Goal: Task Accomplishment & Management: Use online tool/utility

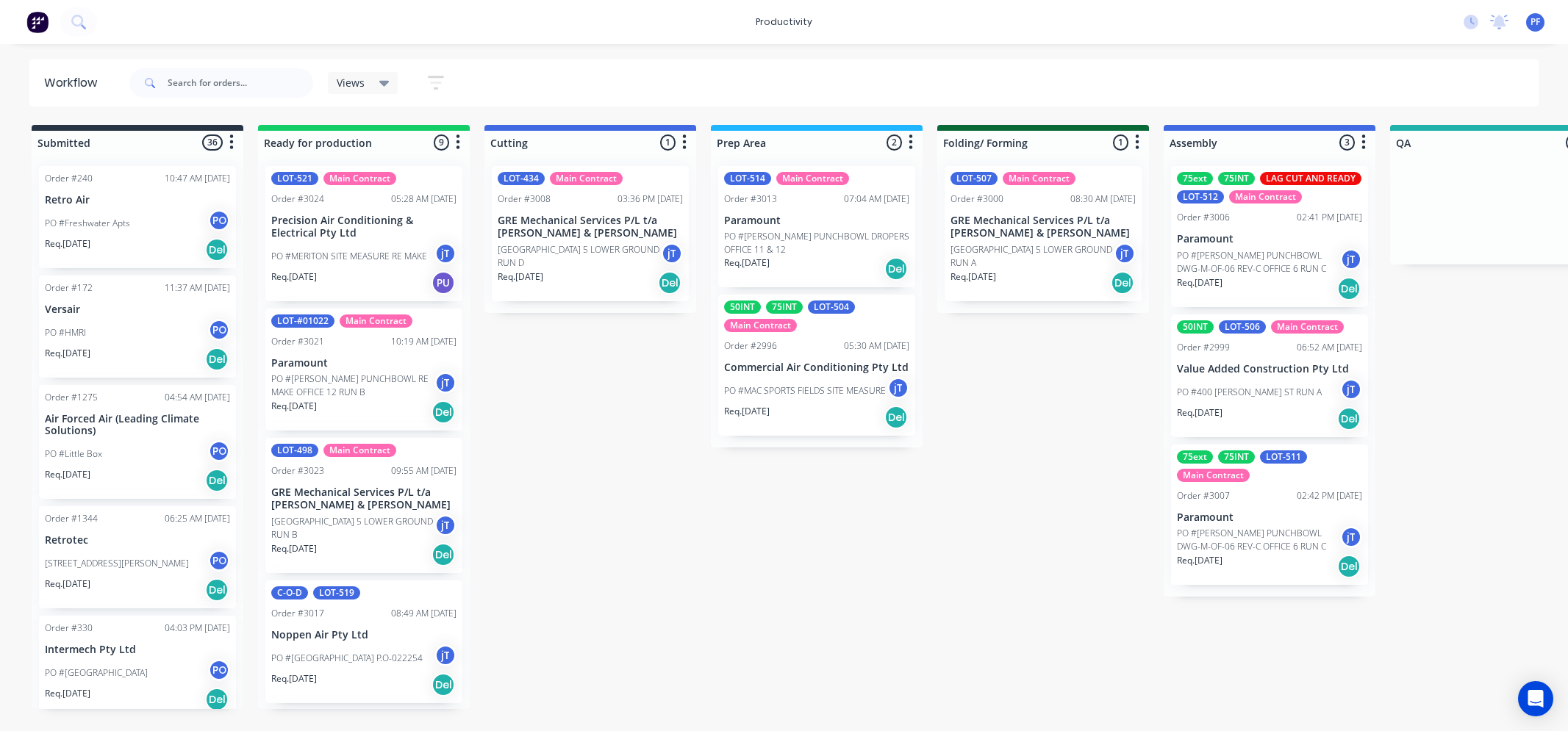
scroll to position [0, 472]
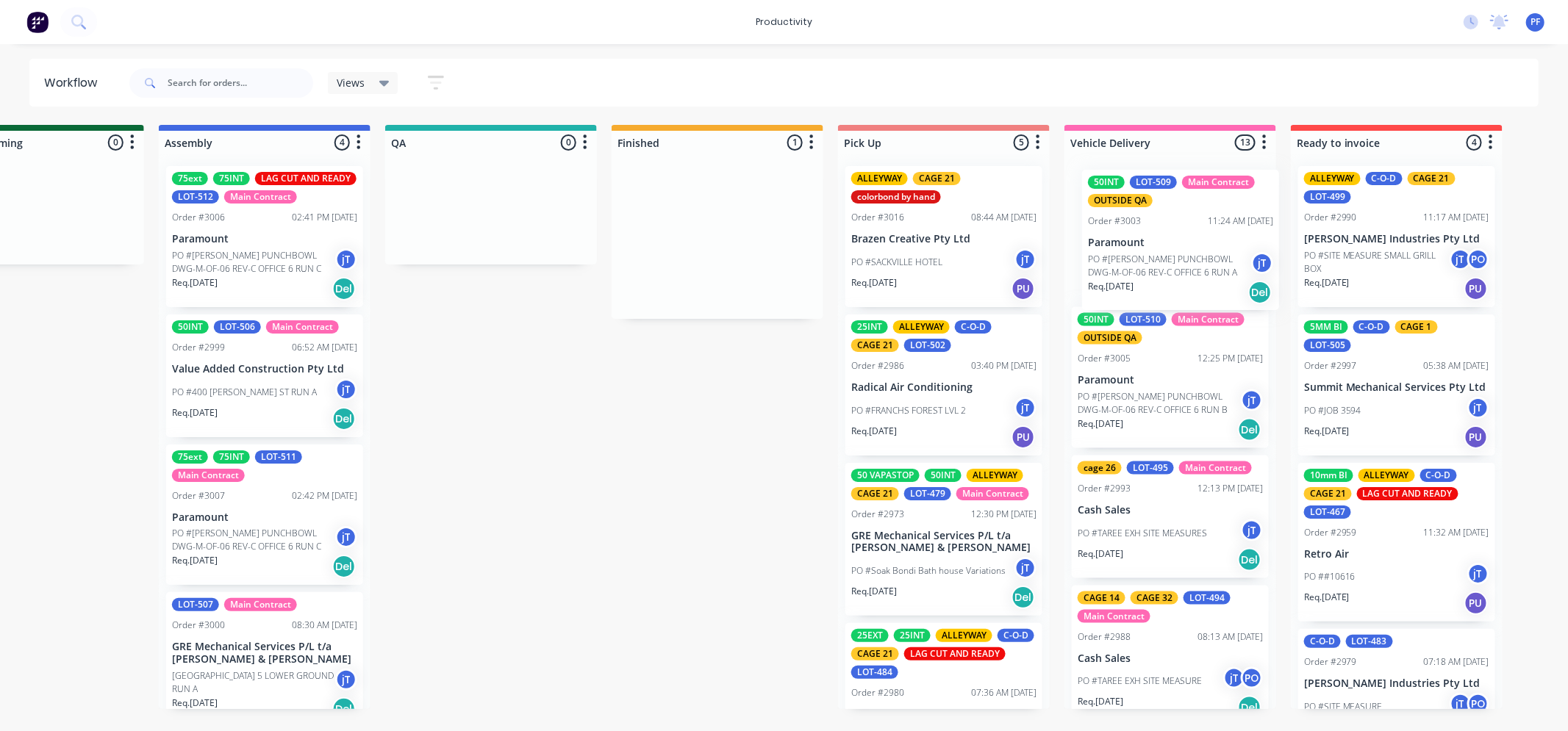
scroll to position [0, 1009]
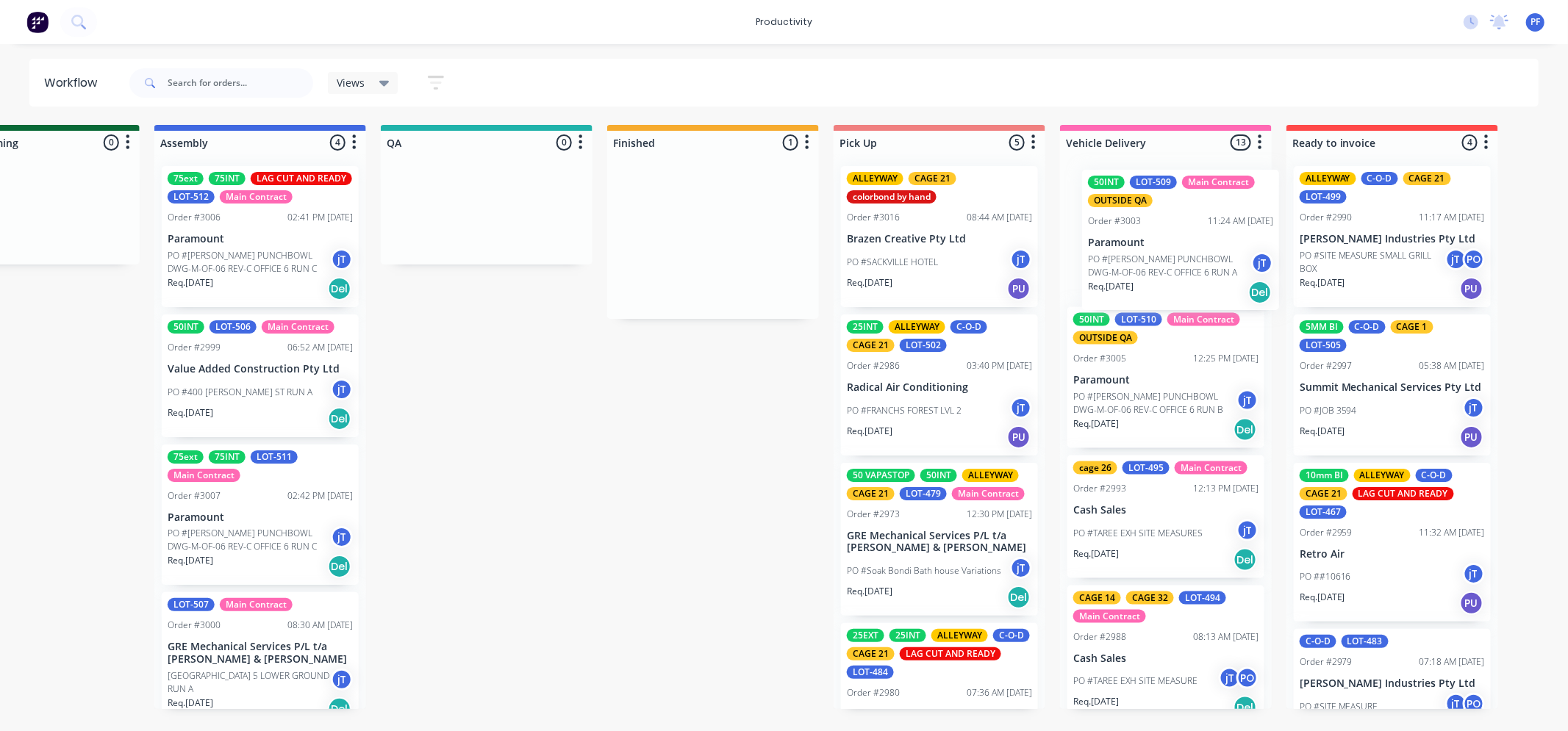
drag, startPoint x: 1067, startPoint y: 265, endPoint x: 1160, endPoint y: 259, distance: 93.2
click at [1162, 261] on div "Submitted 36 Order #240 10:47 AM 24/09/24 Retro Air PO #Freshwater Apts PO Req.…" at bounding box center [418, 416] width 2877 height 584
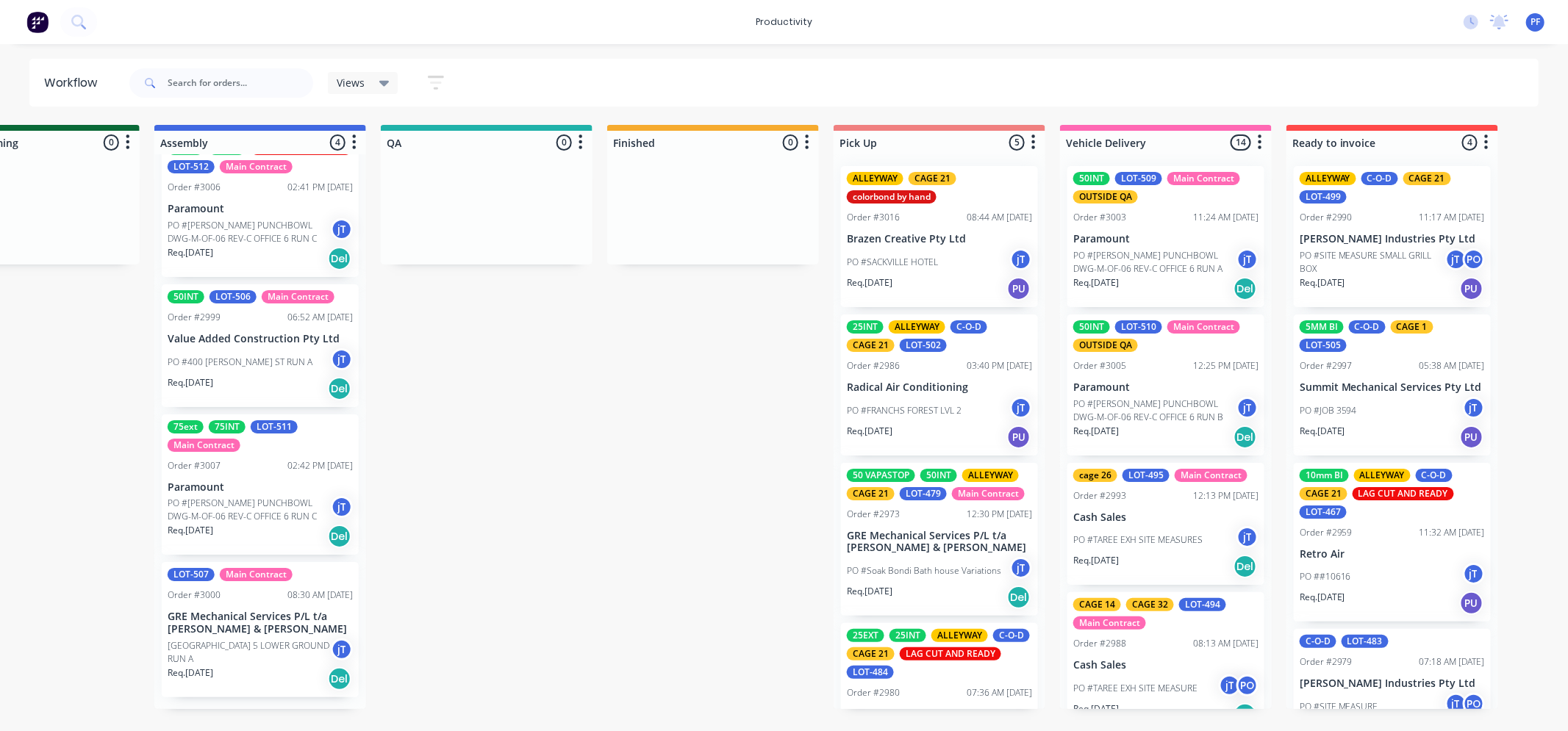
scroll to position [0, 1002]
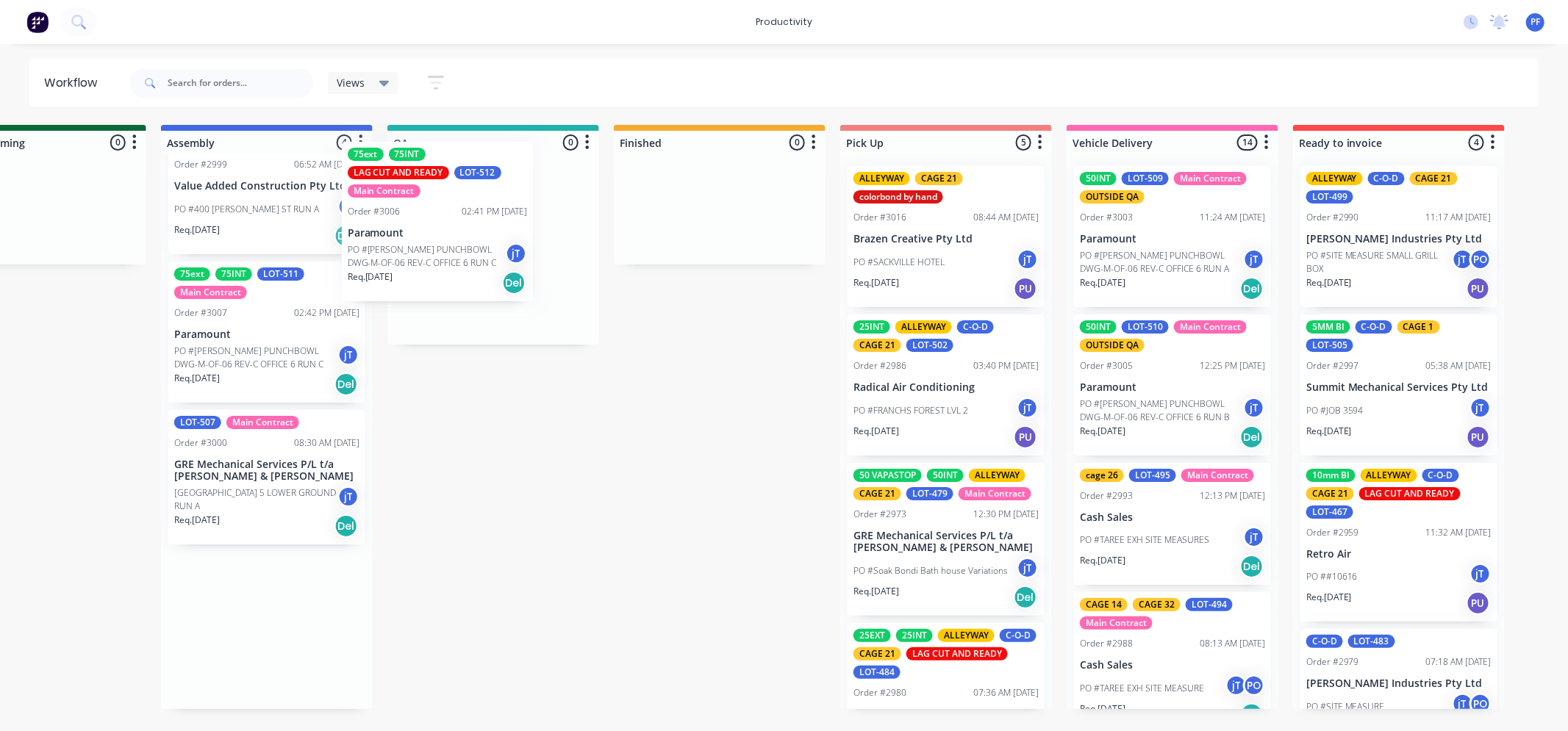
drag, startPoint x: 278, startPoint y: 232, endPoint x: 469, endPoint y: 244, distance: 191.4
click at [469, 244] on div "Submitted 36 Order #240 10:47 AM 24/09/24 Retro Air PO #Freshwater Apts PO Req.…" at bounding box center [425, 416] width 2877 height 584
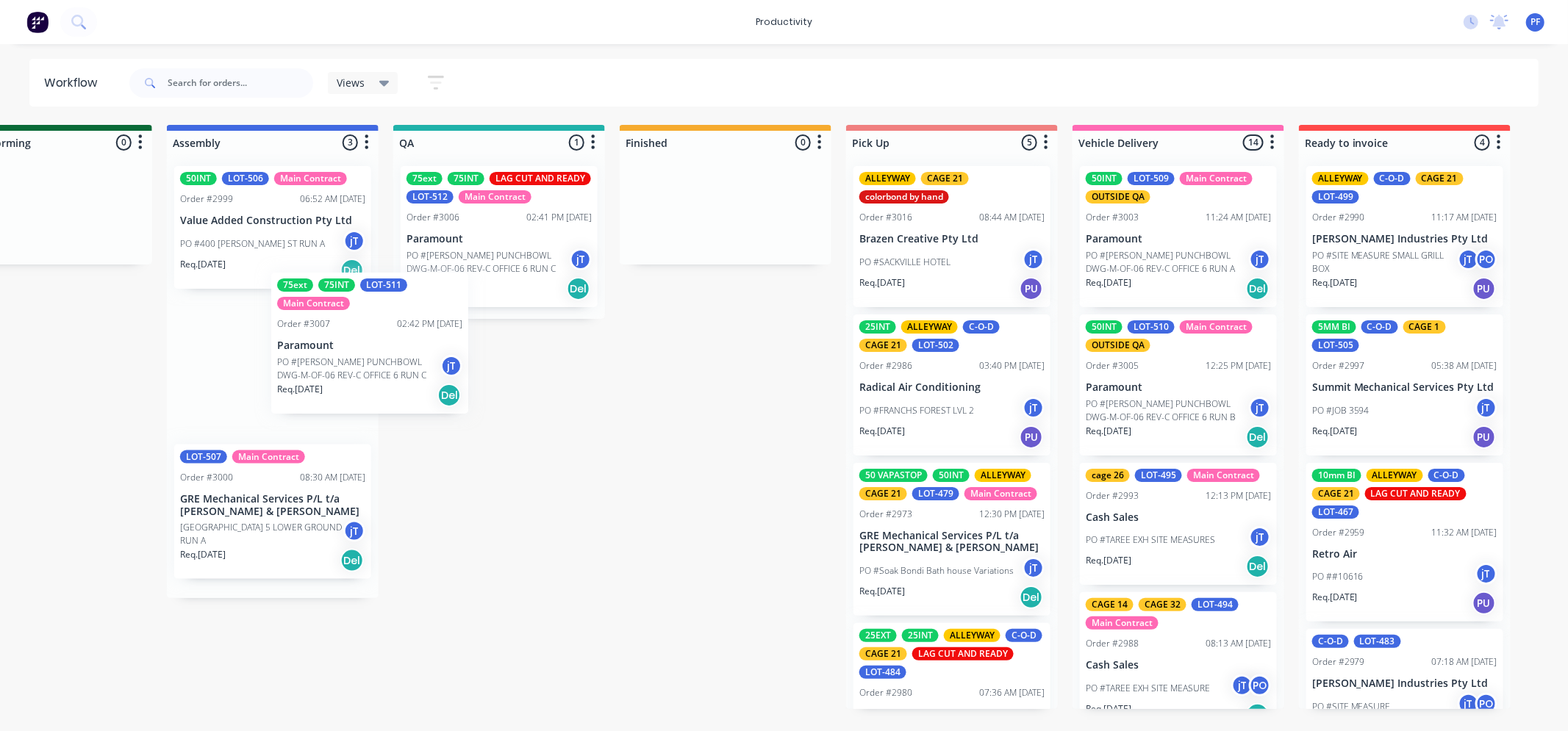
scroll to position [0, 995]
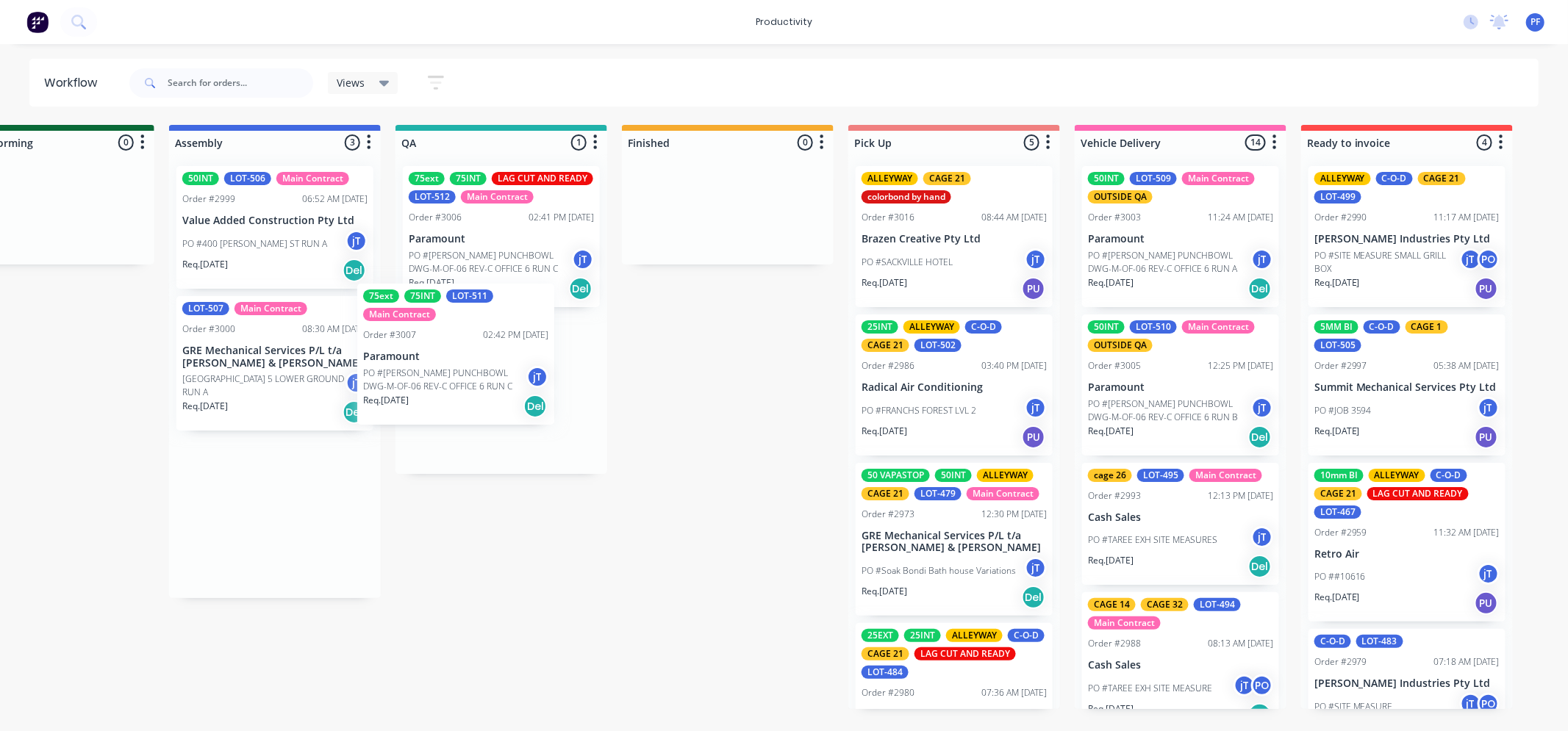
drag, startPoint x: 265, startPoint y: 388, endPoint x: 460, endPoint y: 377, distance: 195.3
click at [460, 377] on div "Submitted 36 Order #240 10:47 AM 24/09/24 Retro Air PO #Freshwater Apts PO Req.…" at bounding box center [432, 416] width 2877 height 584
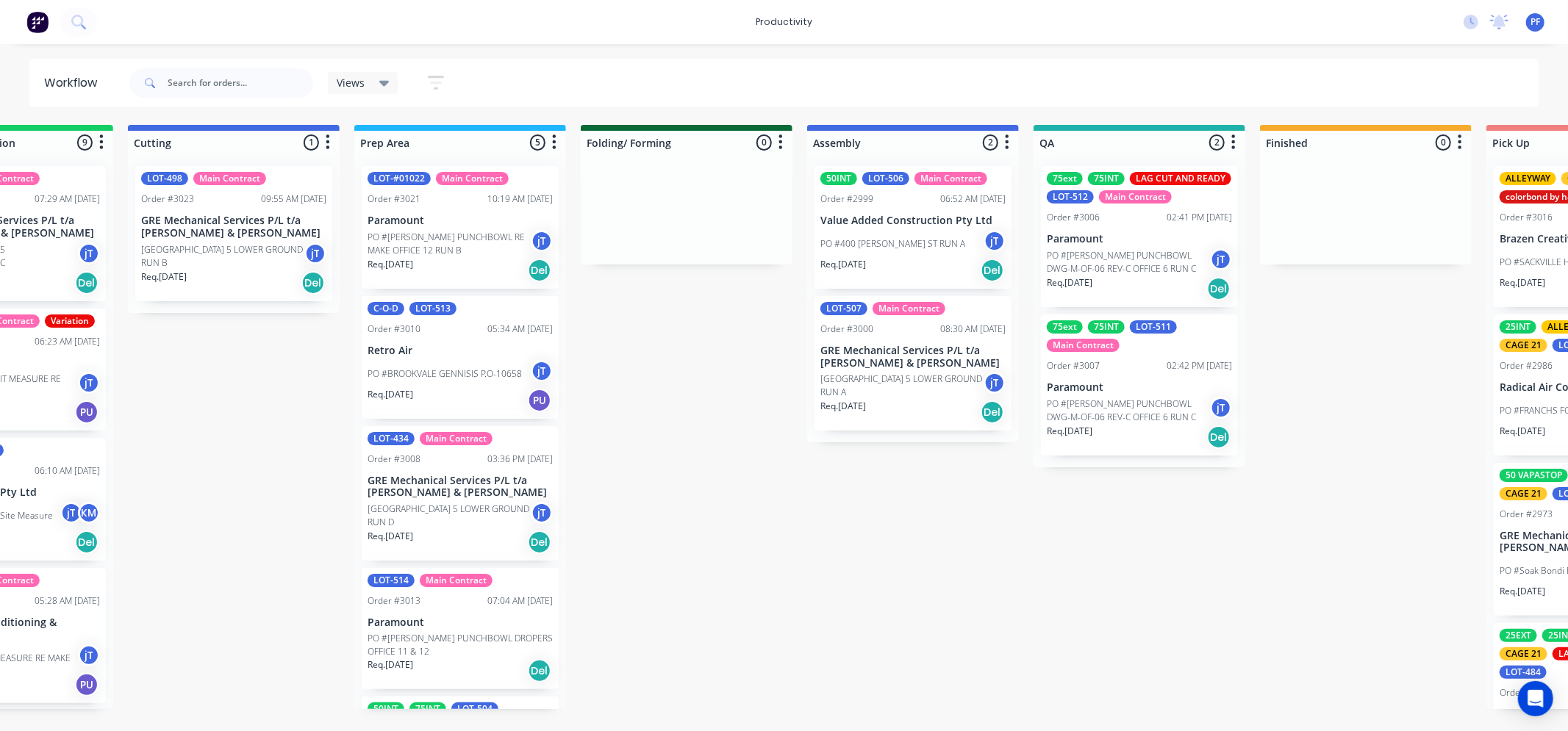
scroll to position [0, 368]
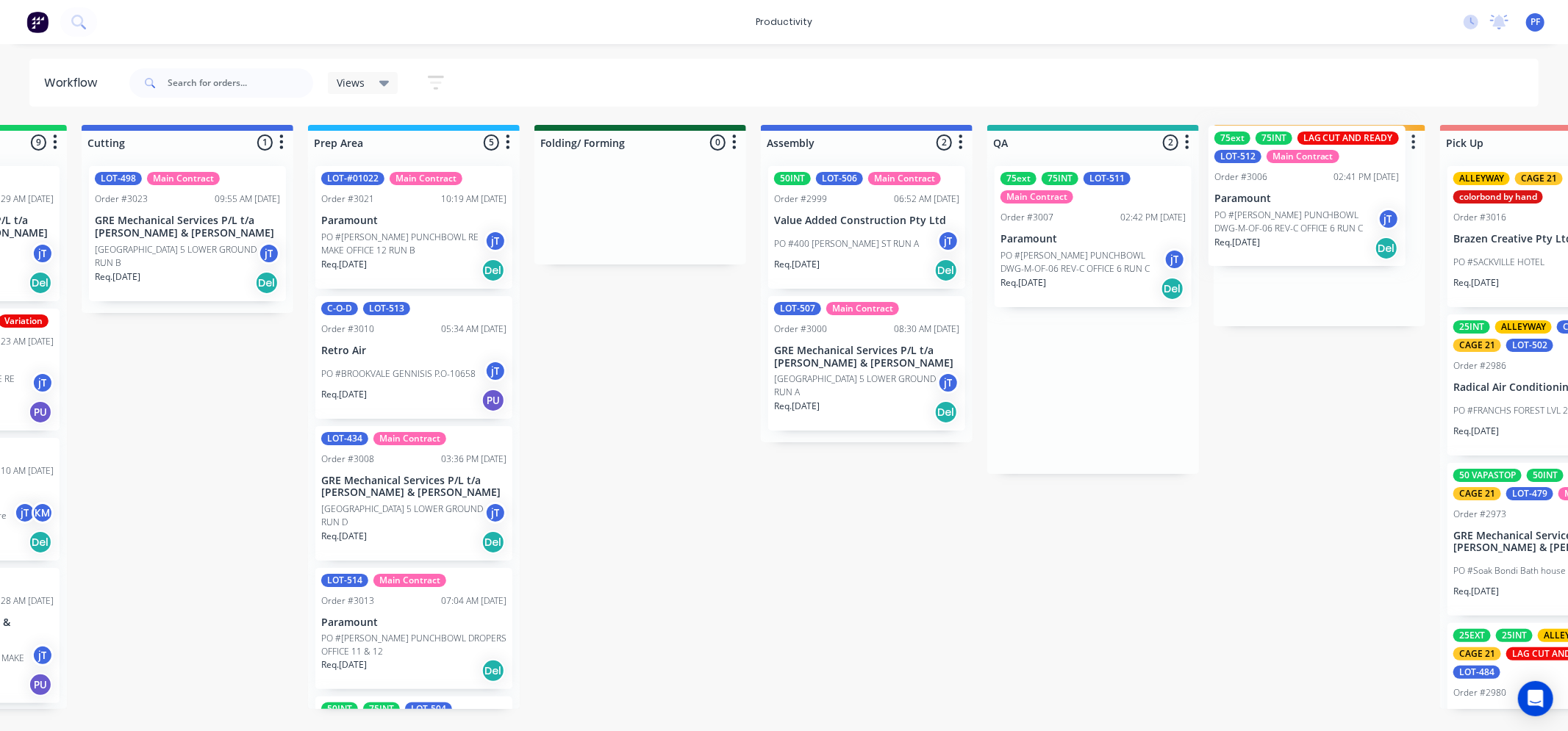
drag, startPoint x: 1105, startPoint y: 173, endPoint x: 1295, endPoint y: 132, distance: 194.4
click at [1295, 132] on div "Submitted 38 Order #240 10:47 AM 24/09/24 Retro Air PO #Freshwater Apts PO Req.…" at bounding box center [1024, 416] width 2877 height 584
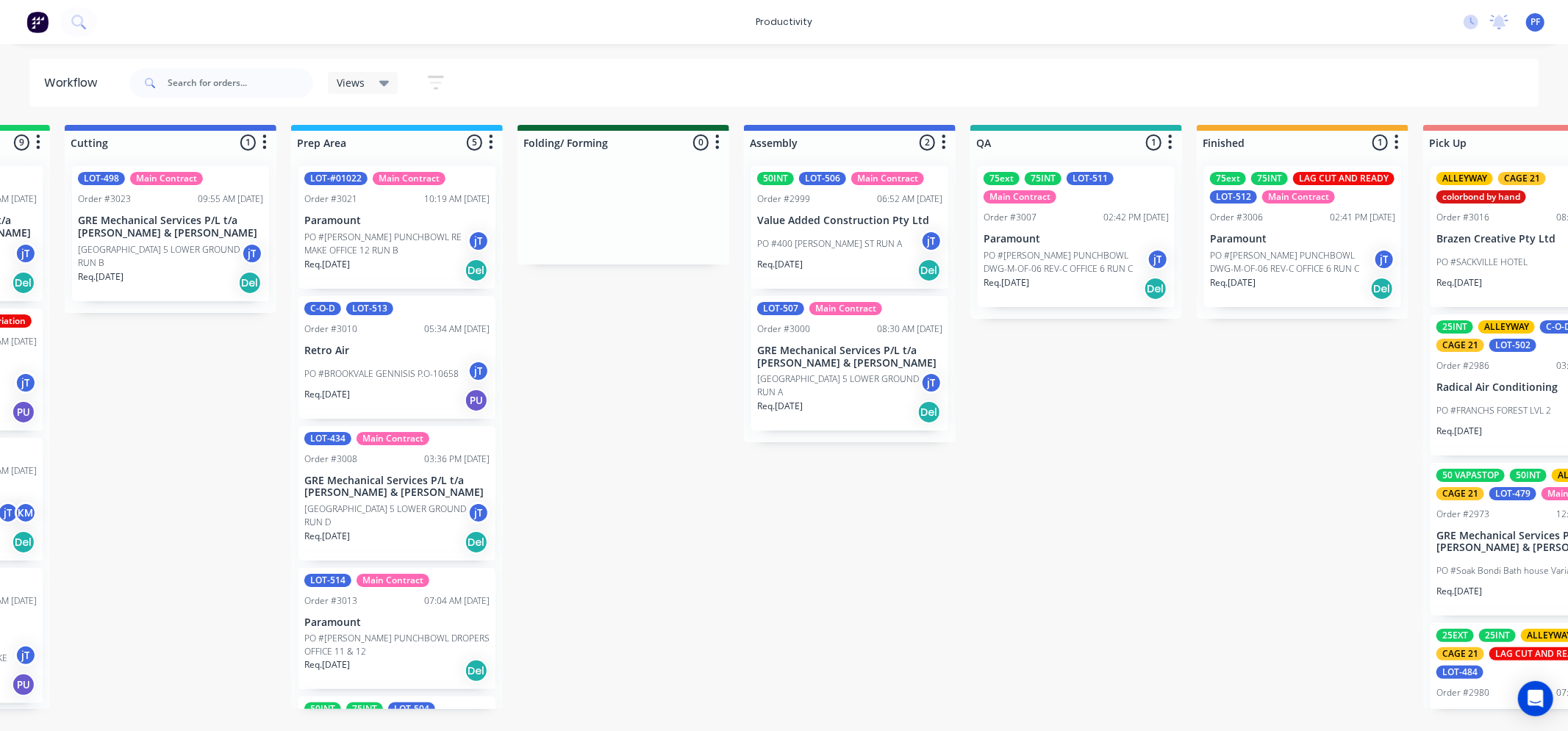
click at [1261, 230] on div "75ext 75INT LAG CUT AND READY LOT-512 Main Contract Order #3006 02:41 PM 02/10/…" at bounding box center [1303, 237] width 197 height 141
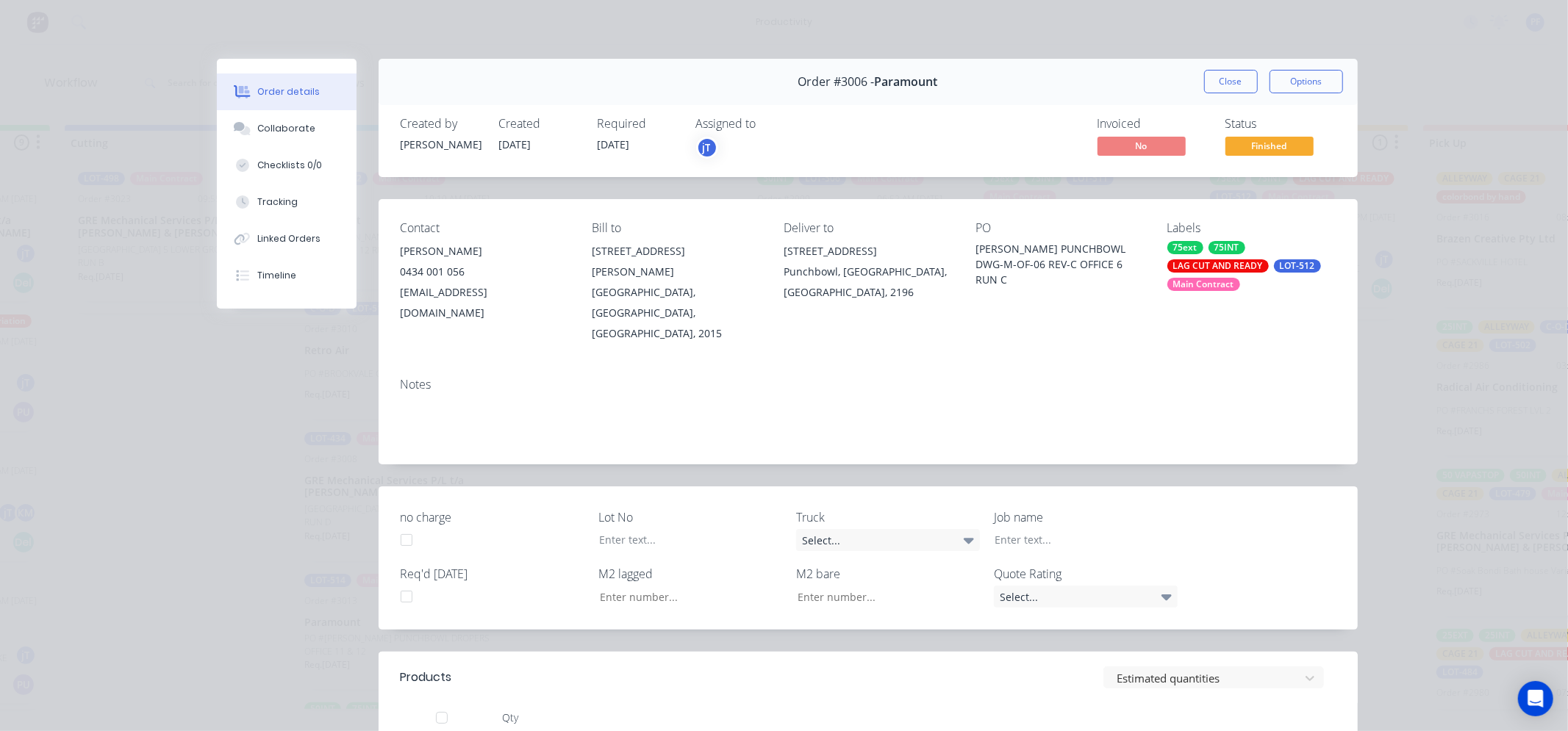
click at [1250, 274] on div "75ext 75INT LAG CUT AND READY LOT-512 Main Contract" at bounding box center [1251, 265] width 168 height 50
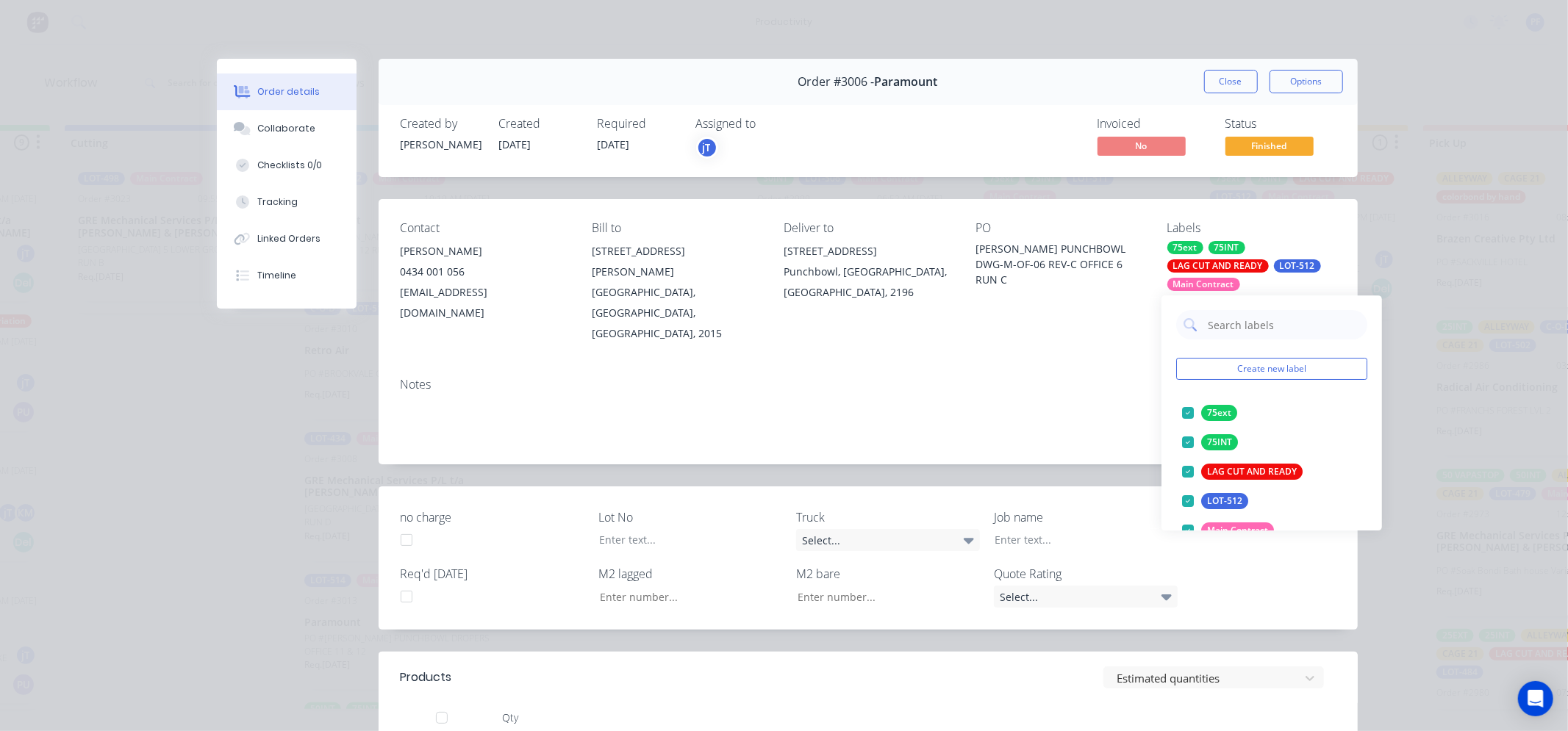
drag, startPoint x: 1250, startPoint y: 274, endPoint x: 1257, endPoint y: 326, distance: 52.5
click at [1257, 326] on input "text" at bounding box center [1282, 325] width 153 height 30
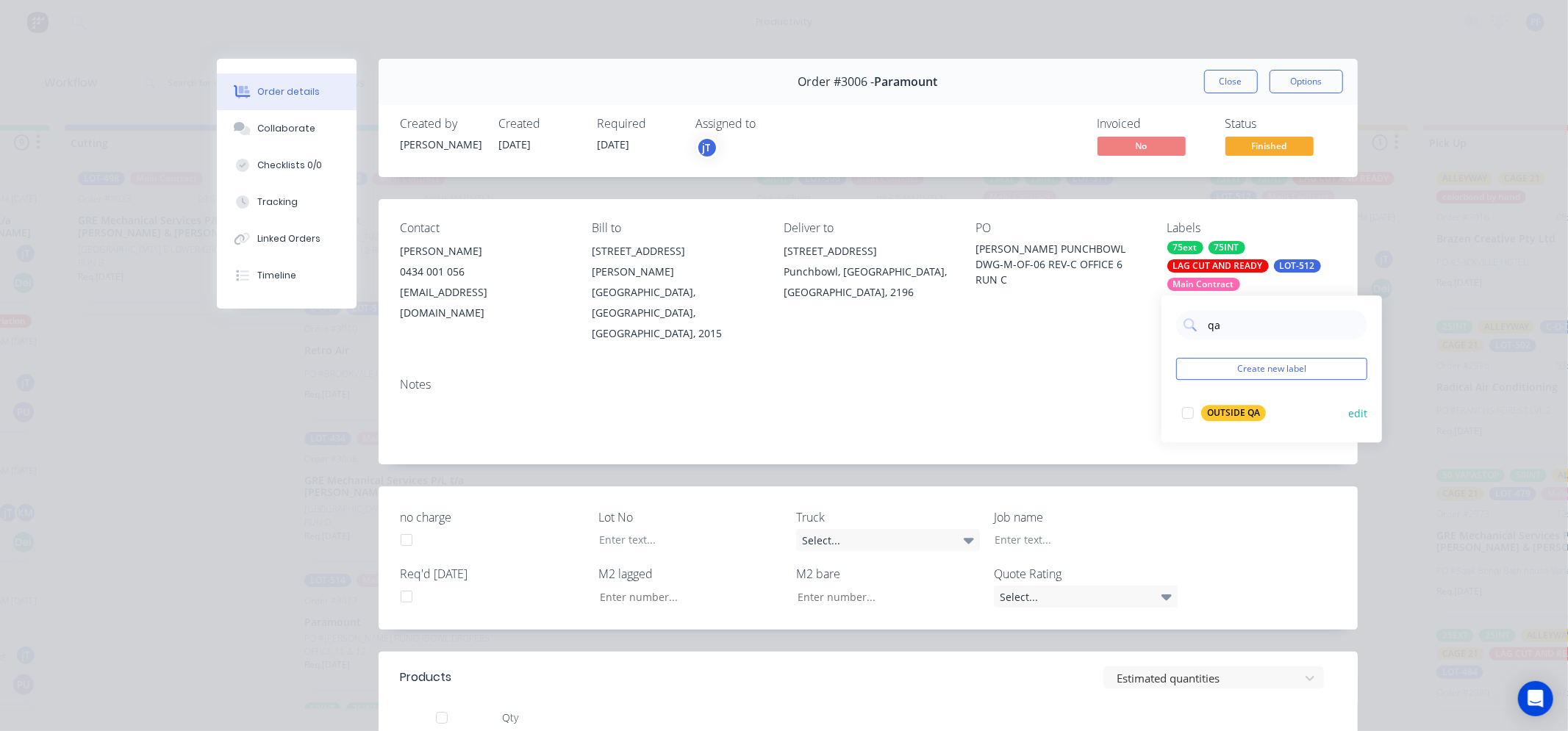
type input "qa"
drag, startPoint x: 1204, startPoint y: 412, endPoint x: 1149, endPoint y: 415, distance: 55.1
click at [1203, 413] on div "OUTSIDE QA" at bounding box center [1233, 413] width 64 height 16
drag, startPoint x: 1084, startPoint y: 415, endPoint x: 1091, endPoint y: 380, distance: 35.7
click at [1085, 408] on div "Notes" at bounding box center [868, 416] width 979 height 98
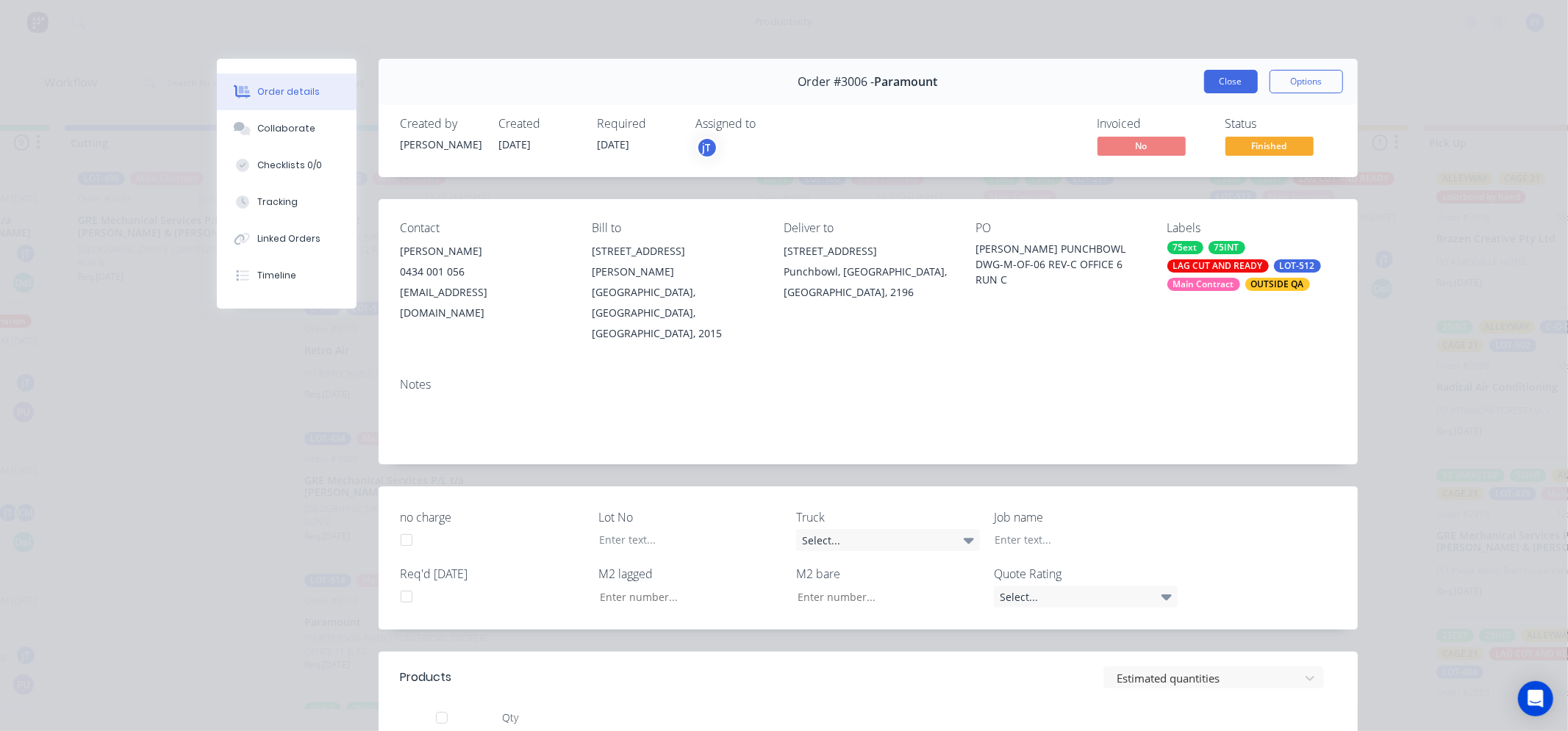
click at [1236, 92] on button "Close" at bounding box center [1230, 81] width 53 height 24
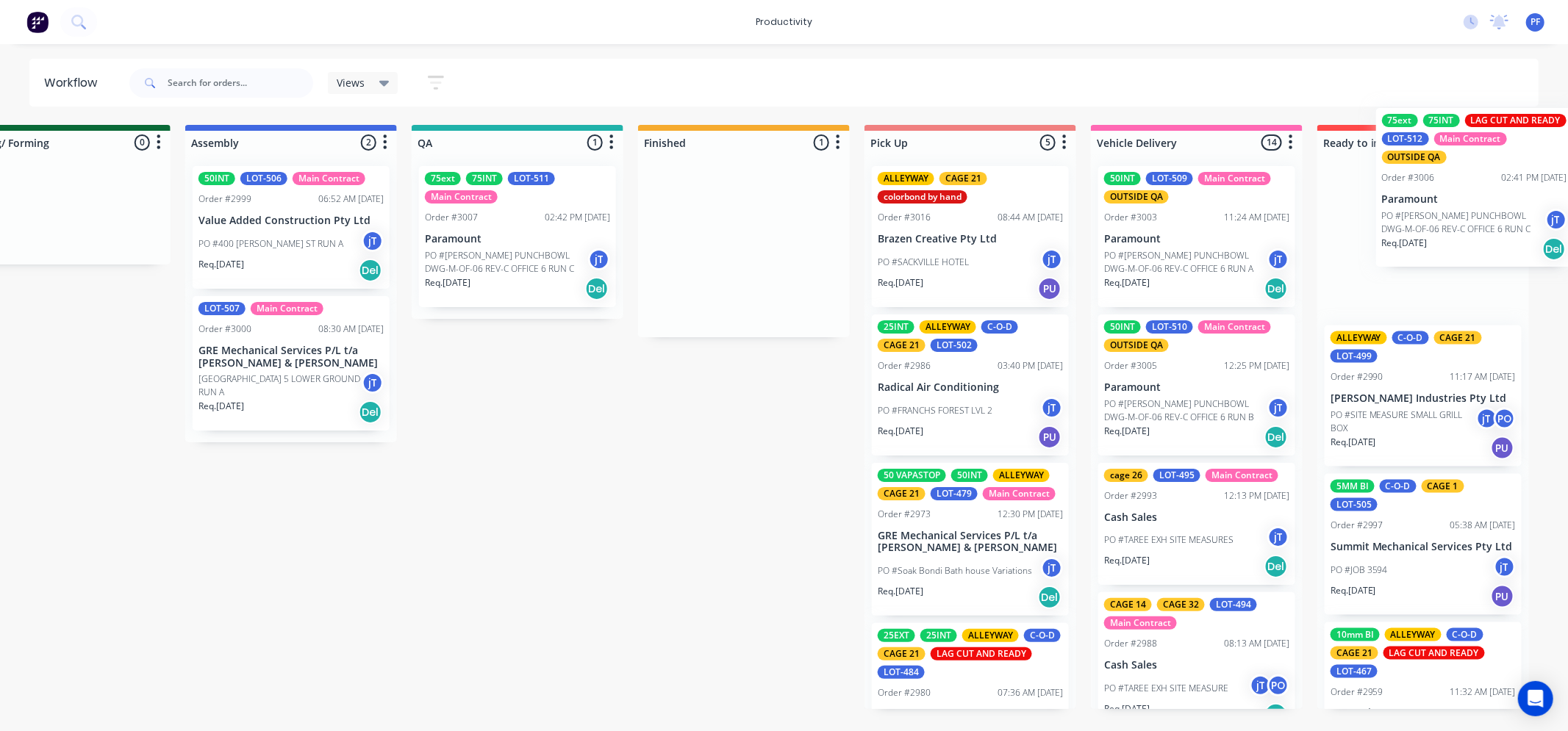
scroll to position [0, 979]
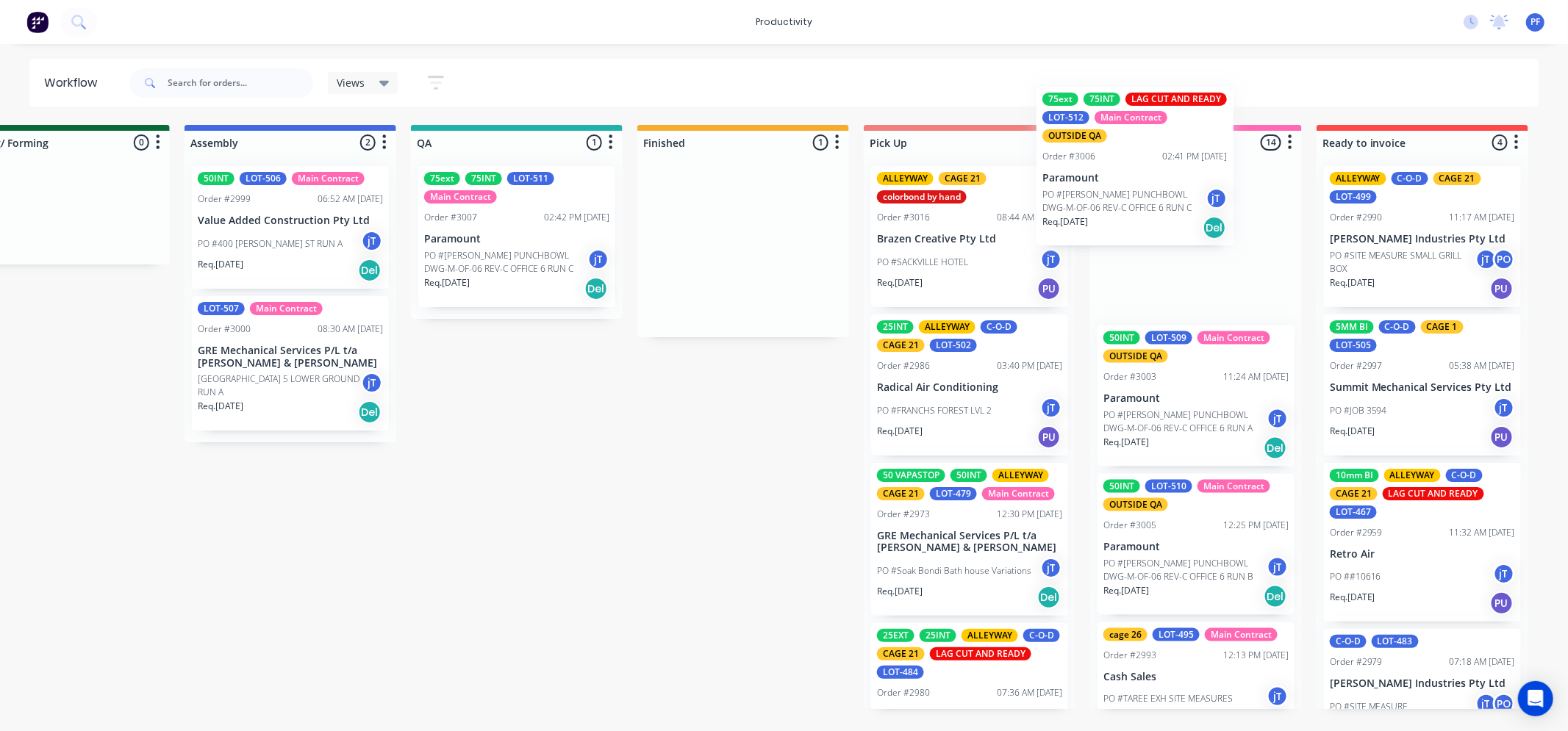
drag, startPoint x: 1271, startPoint y: 278, endPoint x: 1112, endPoint y: 193, distance: 180.3
click at [1112, 193] on div "Submitted 38 Order #240 10:47 AM 24/09/24 Retro Air PO #Freshwater Apts PO Req.…" at bounding box center [449, 416] width 2877 height 584
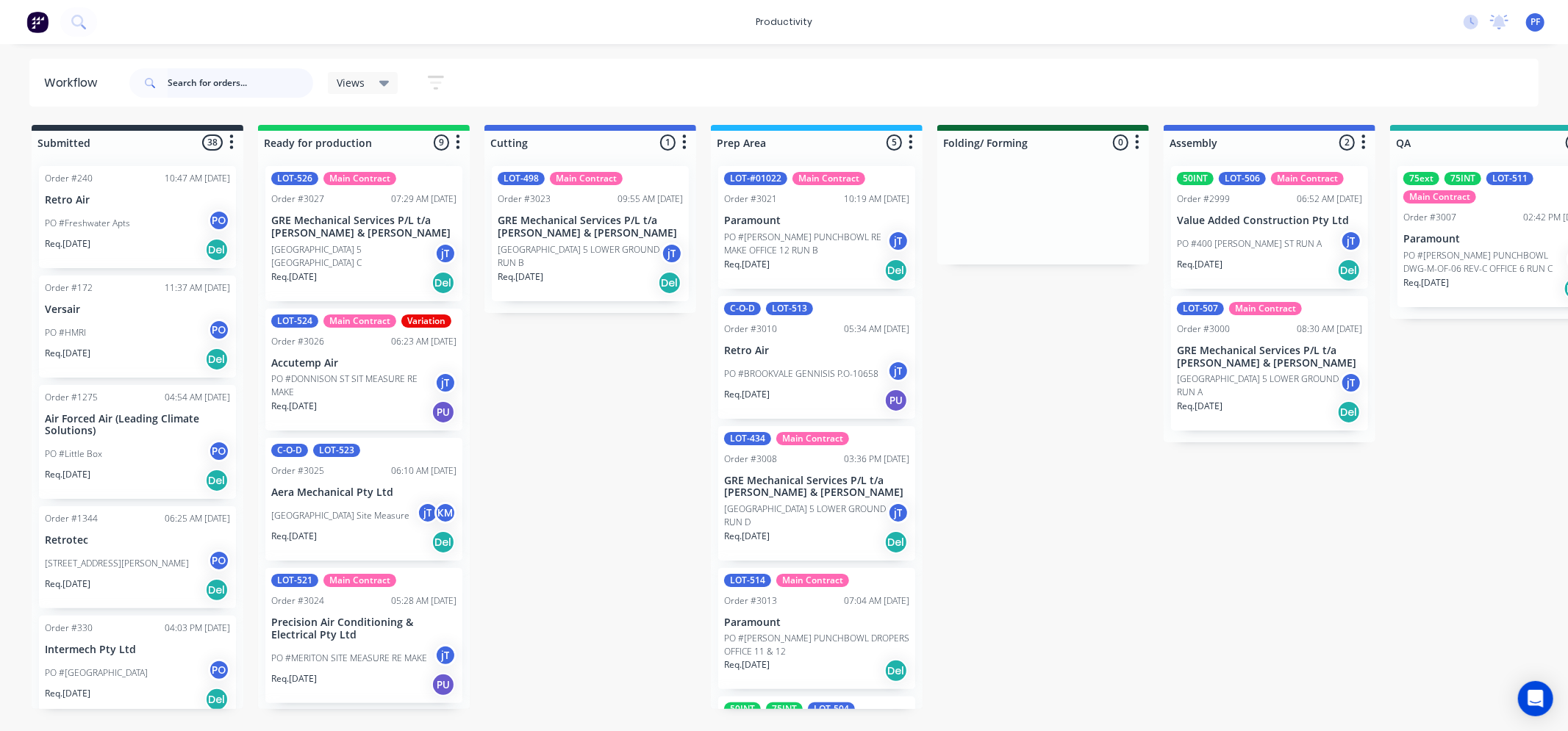
click at [168, 91] on input "text" at bounding box center [241, 83] width 146 height 30
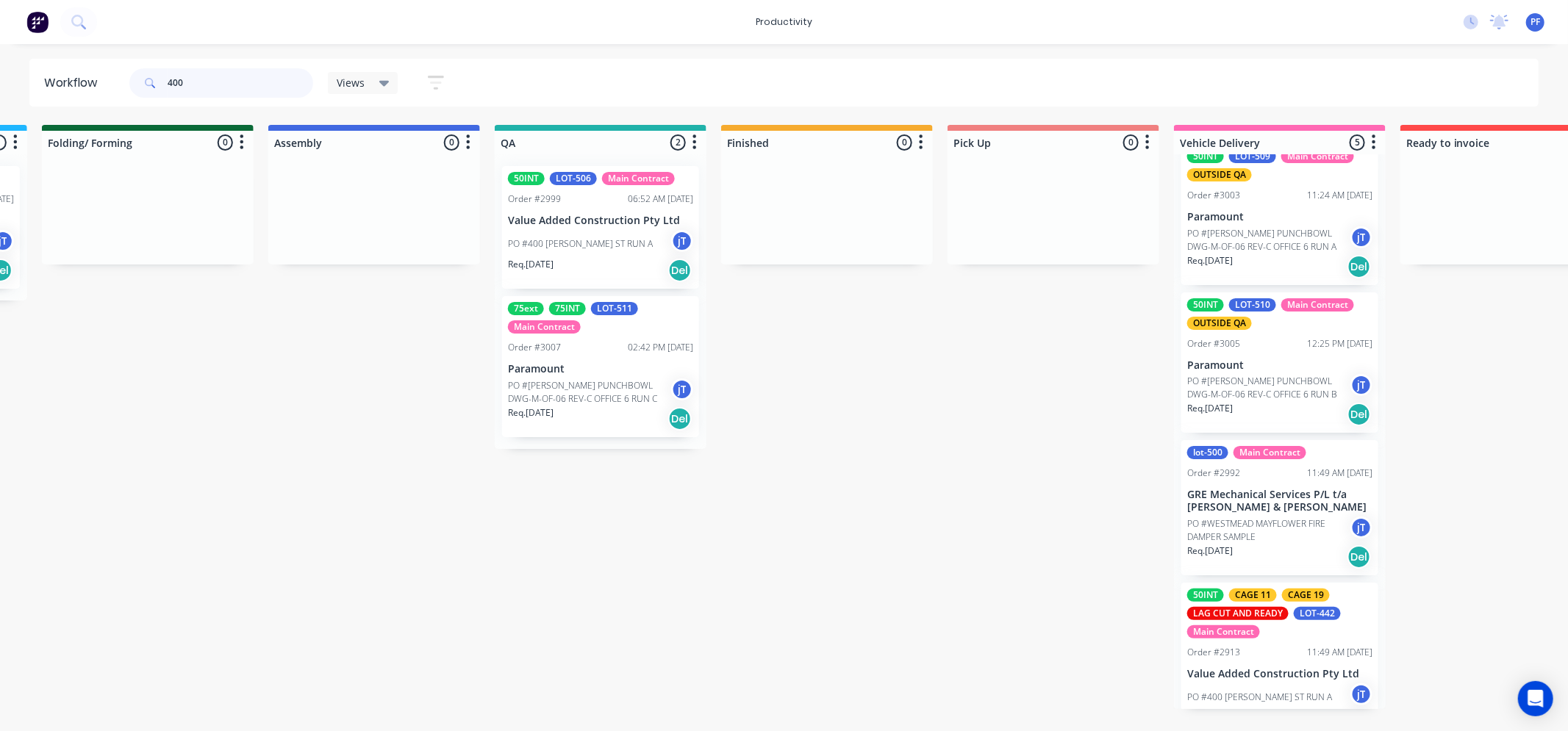
scroll to position [220, 0]
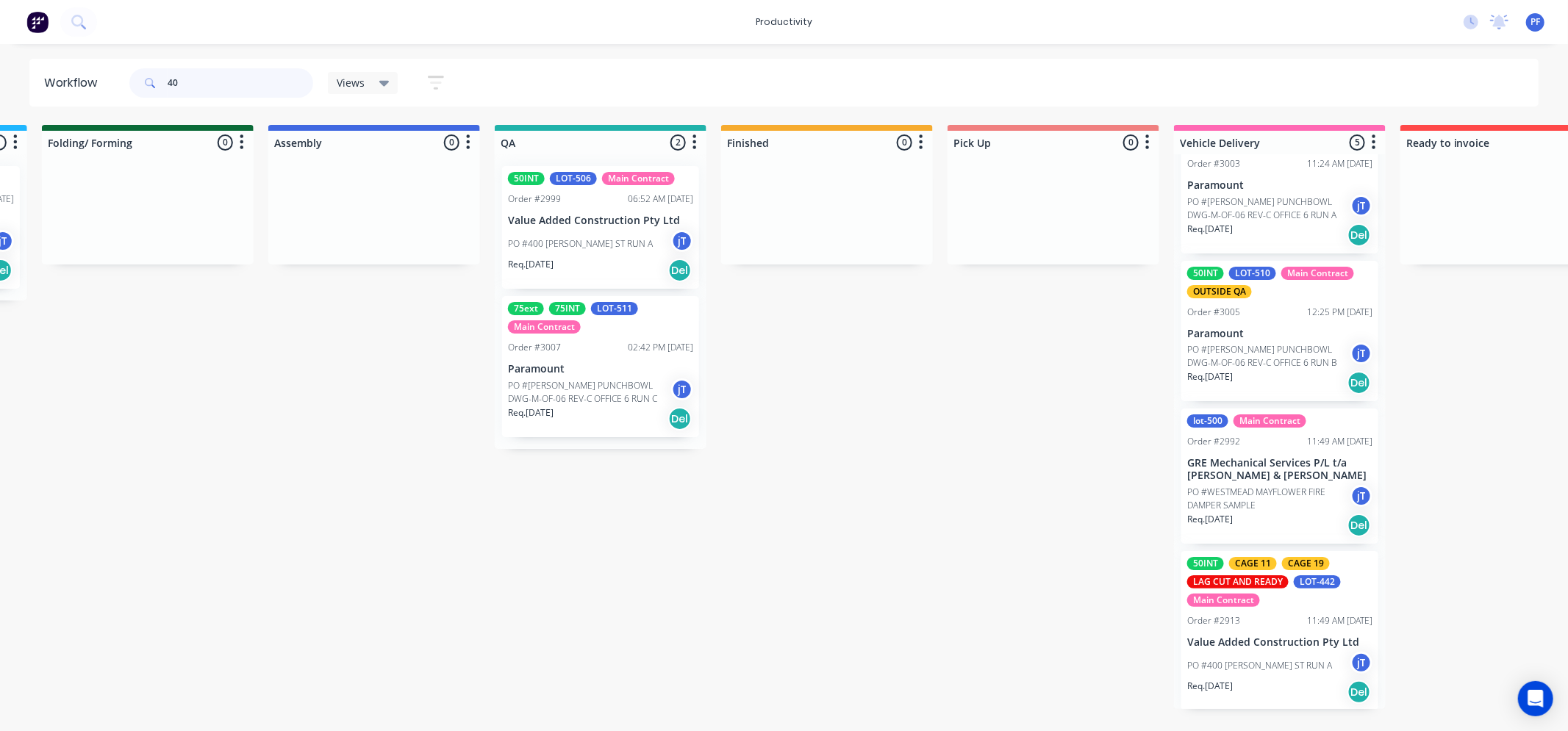
type input "4"
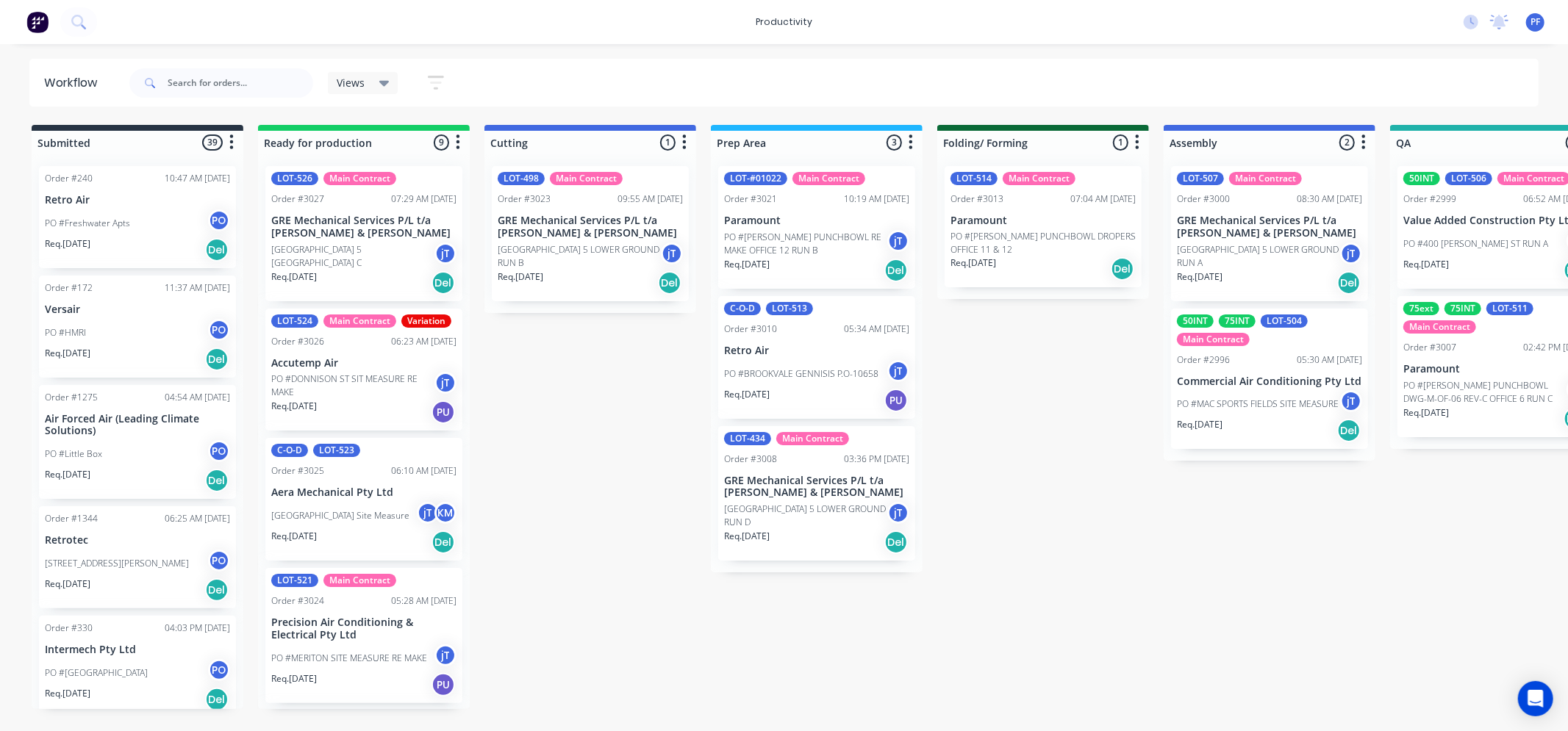
click at [824, 643] on html "productivity productivity Workflow Planner Delivery Scheduling Timesheets No ne…" at bounding box center [784, 321] width 1568 height 643
drag, startPoint x: 824, startPoint y: 730, endPoint x: 868, endPoint y: 751, distance: 48.8
click at [868, 643] on html "productivity productivity Workflow Planner Delivery Scheduling Timesheets No ne…" at bounding box center [784, 321] width 1568 height 643
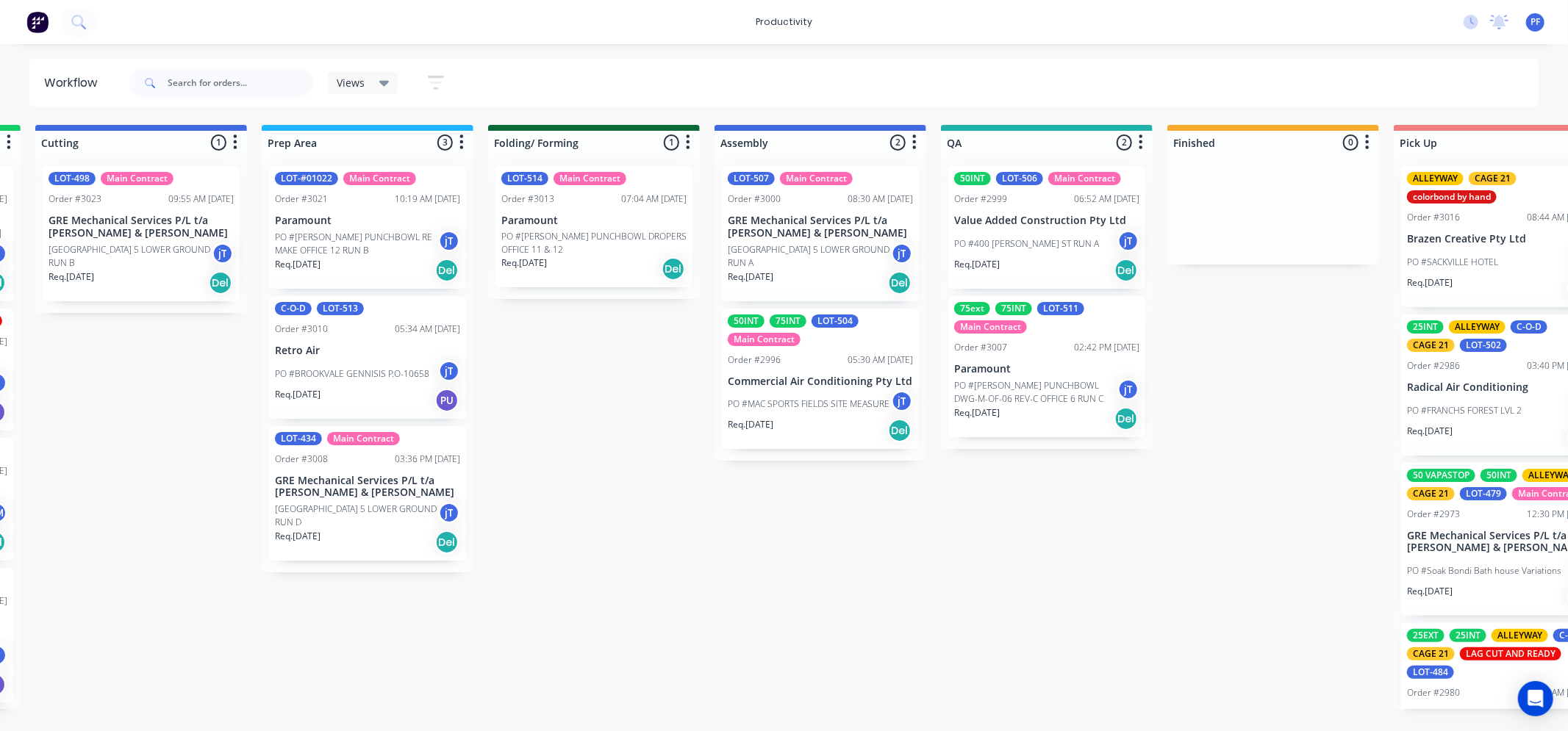
scroll to position [0, 466]
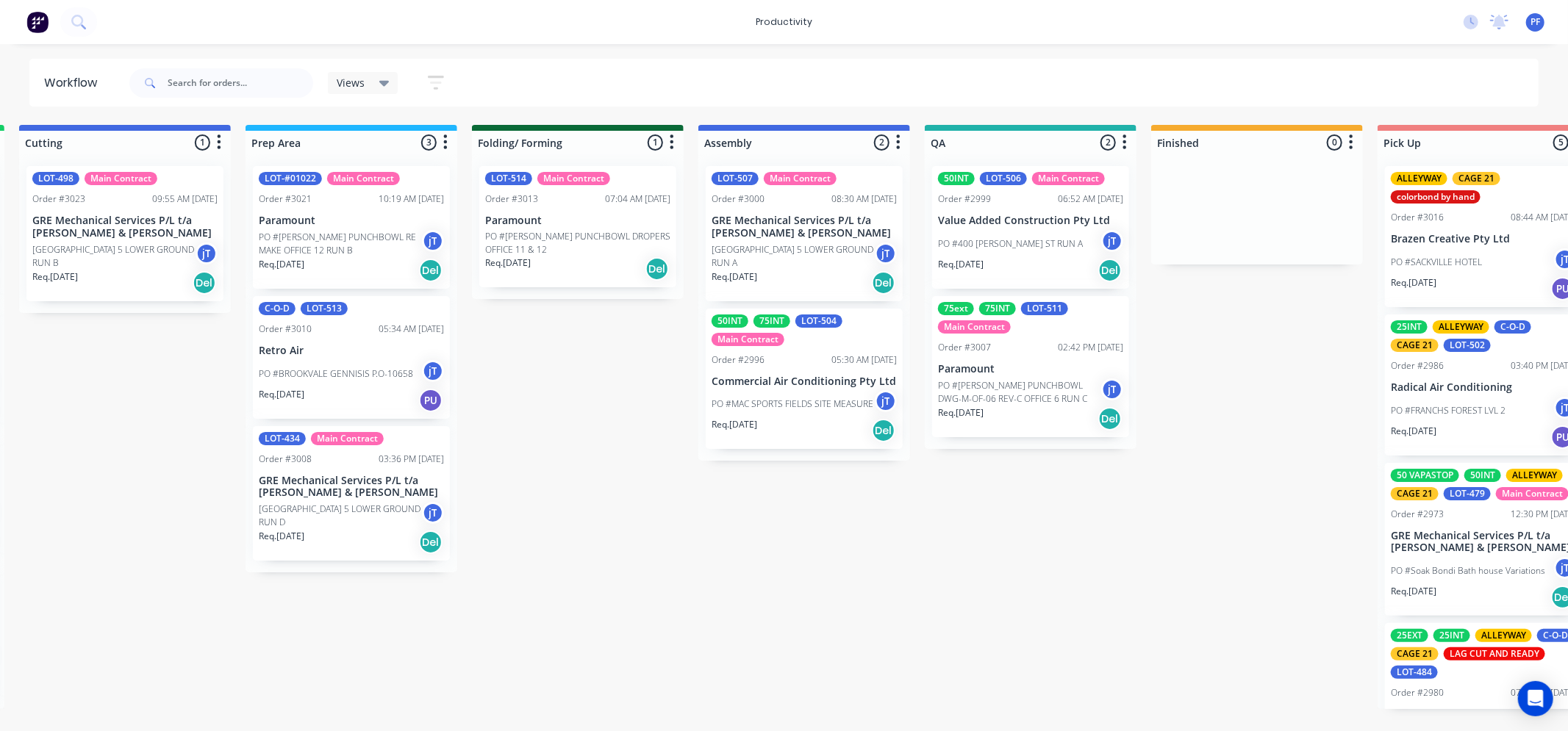
click at [1015, 201] on div "Order #2999 06:52 AM [DATE]" at bounding box center [1030, 199] width 185 height 14
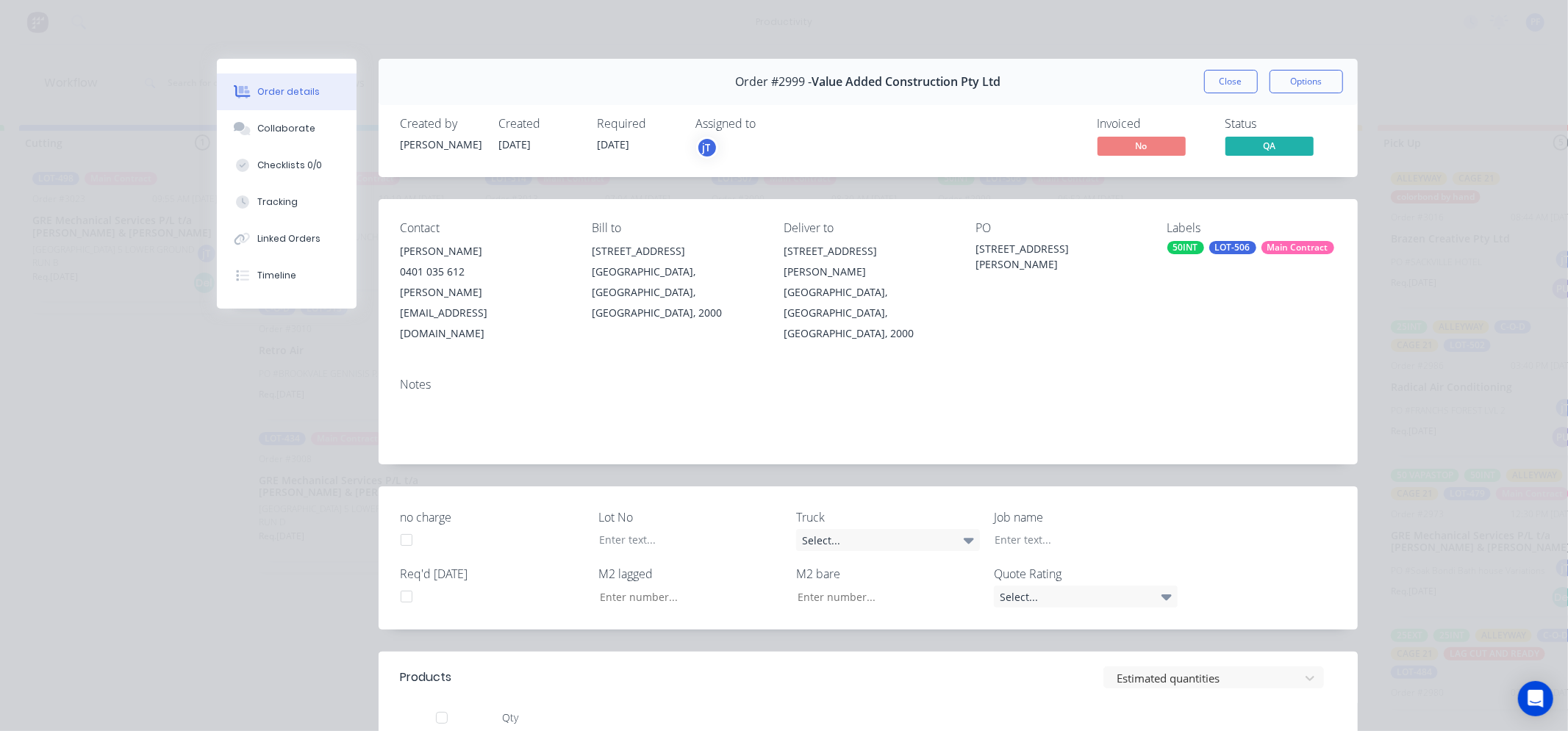
click at [1209, 248] on div "LOT-506" at bounding box center [1232, 248] width 47 height 14
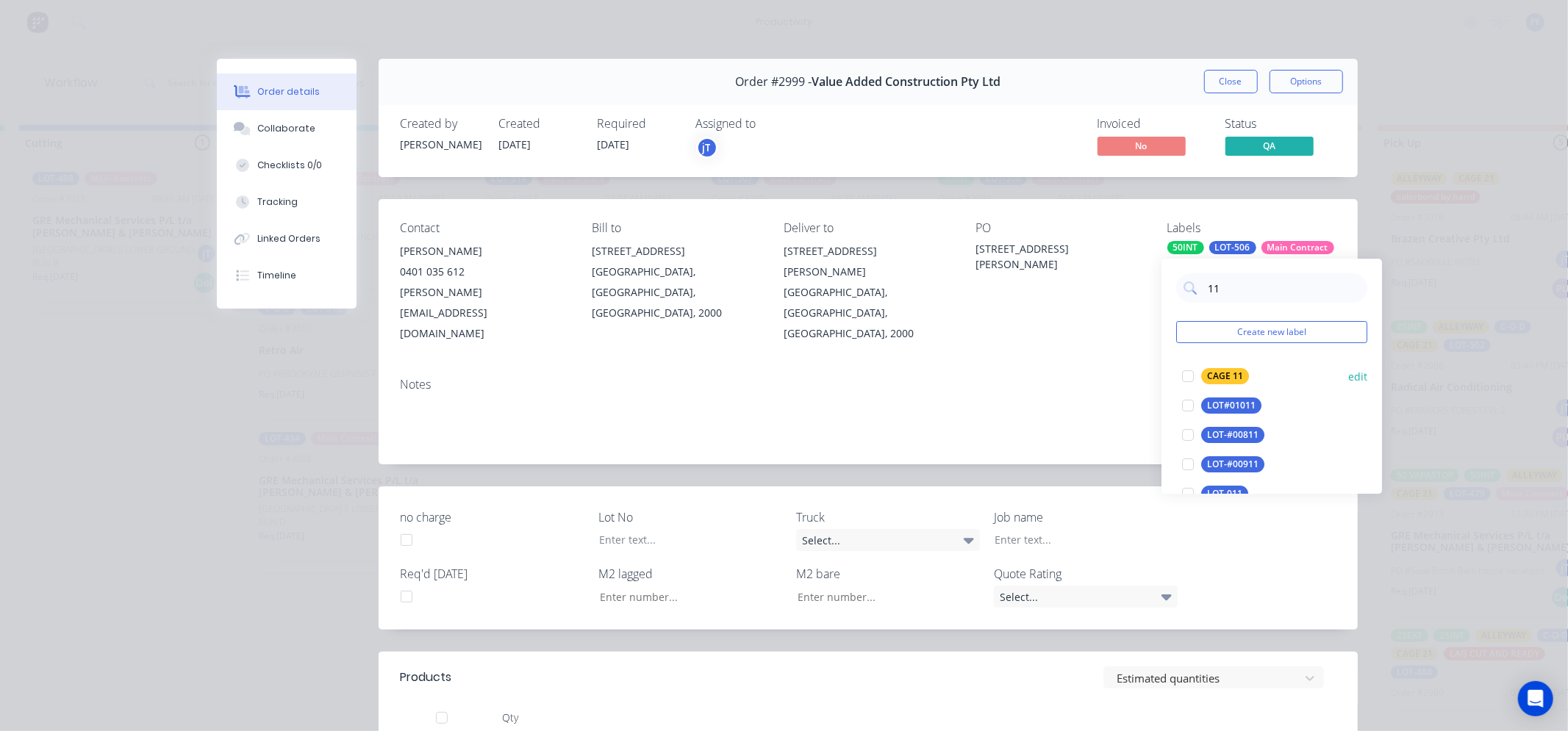
type input "11"
drag, startPoint x: 1219, startPoint y: 375, endPoint x: 1106, endPoint y: 332, distance: 120.9
click at [1215, 373] on div "CAGE 11" at bounding box center [1225, 376] width 47 height 16
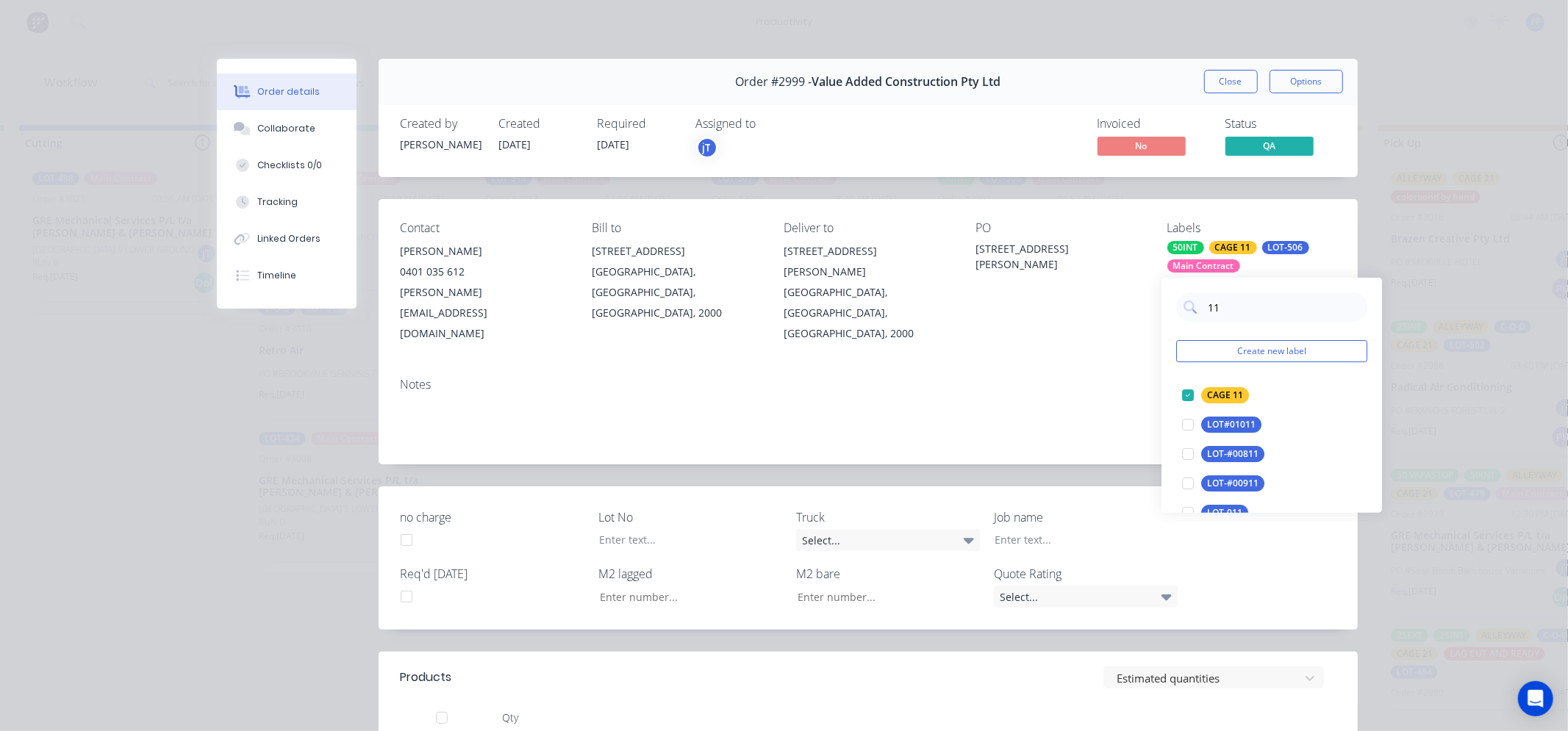
click at [1105, 320] on div "Contact [PERSON_NAME] [PHONE_NUMBER] [PERSON_NAME][EMAIL_ADDRESS][DOMAIN_NAME] …" at bounding box center [868, 332] width 979 height 265
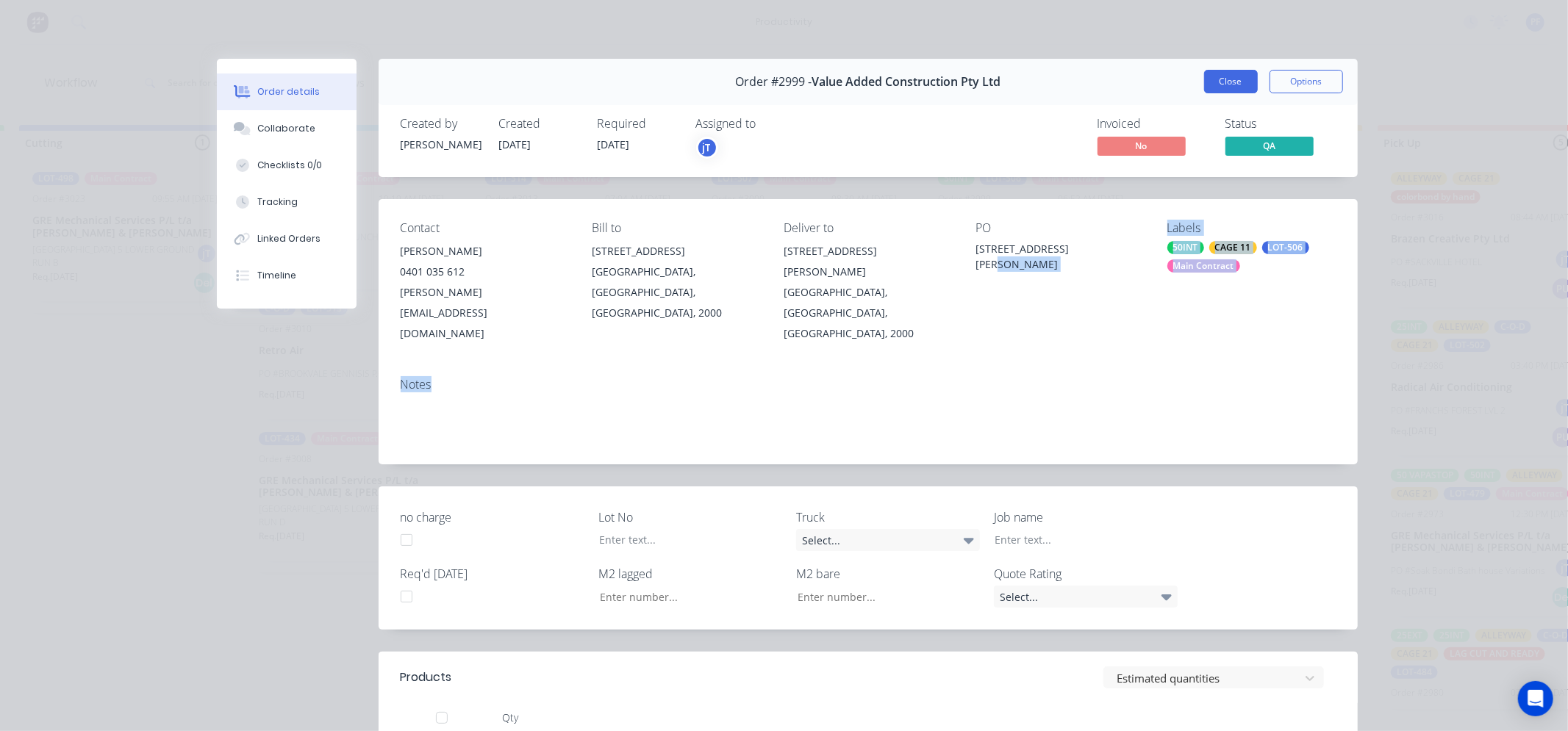
click at [1210, 90] on button "Close" at bounding box center [1230, 81] width 53 height 24
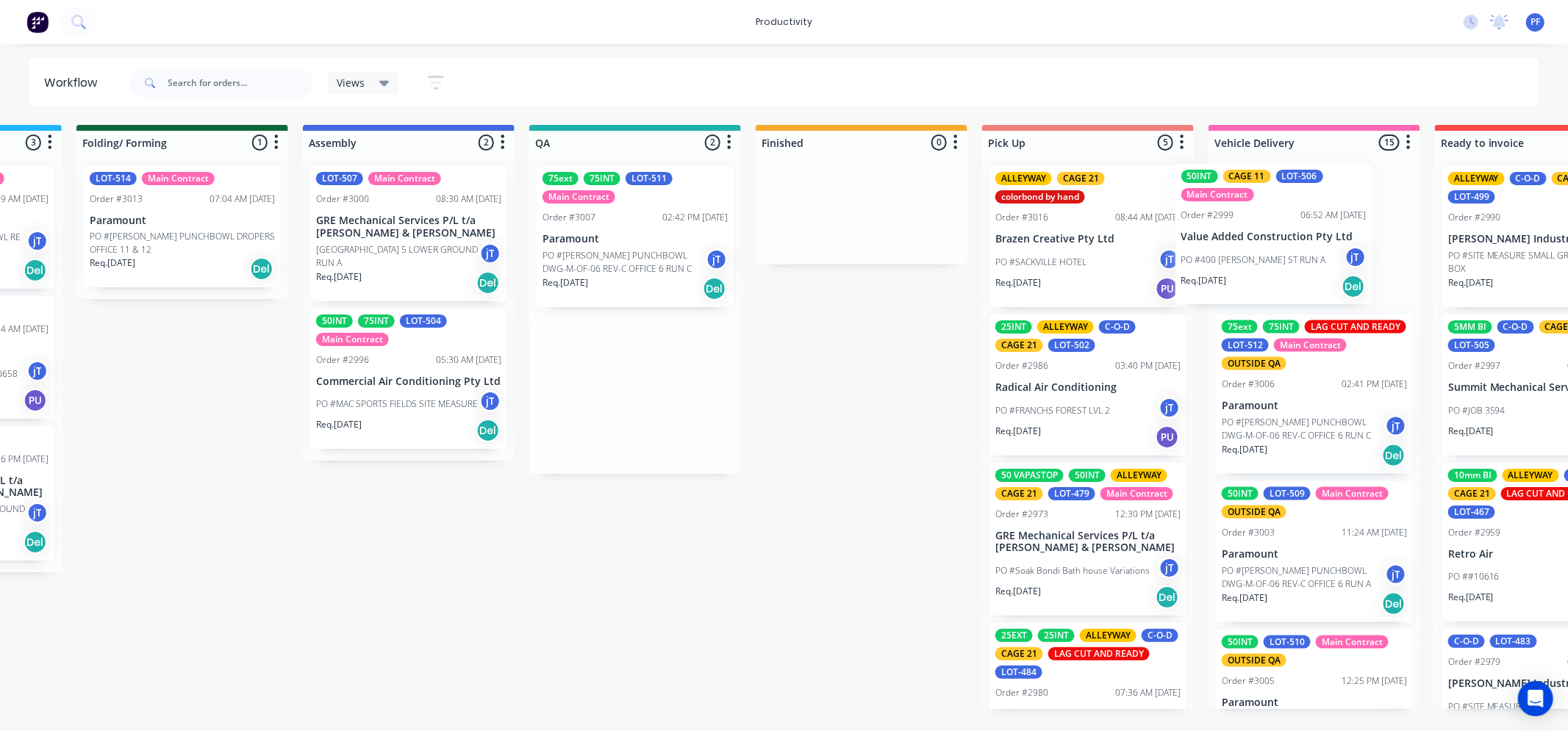
drag, startPoint x: 1052, startPoint y: 204, endPoint x: 1302, endPoint y: 201, distance: 250.0
click at [1302, 201] on div "Submitted 39 Order #240 10:47 AM [DATE] Retro Air PO #Freshwater Apts PO Req. […" at bounding box center [566, 416] width 2877 height 584
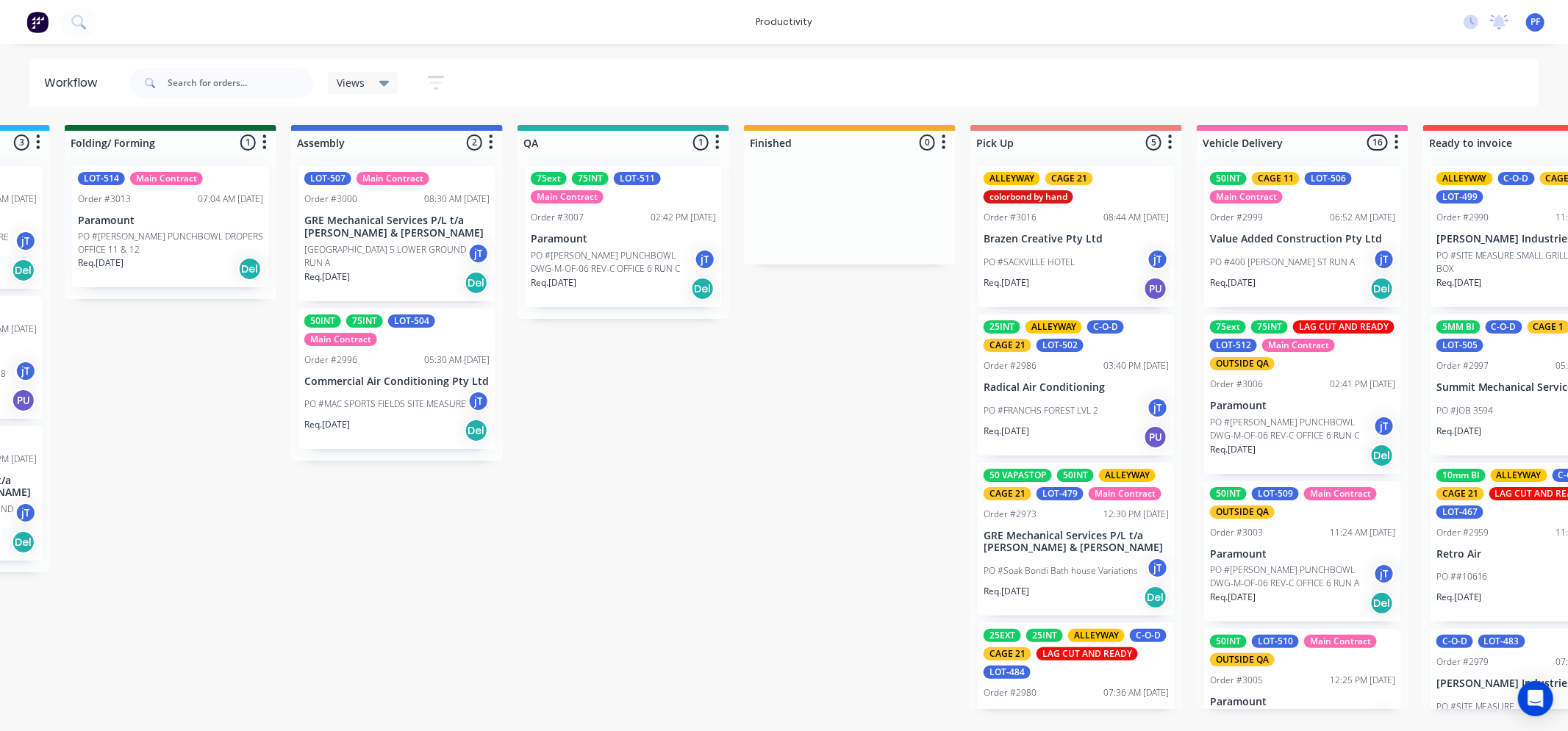
click at [677, 185] on div "75ext 75INT LOT-511 Main Contract" at bounding box center [623, 187] width 185 height 31
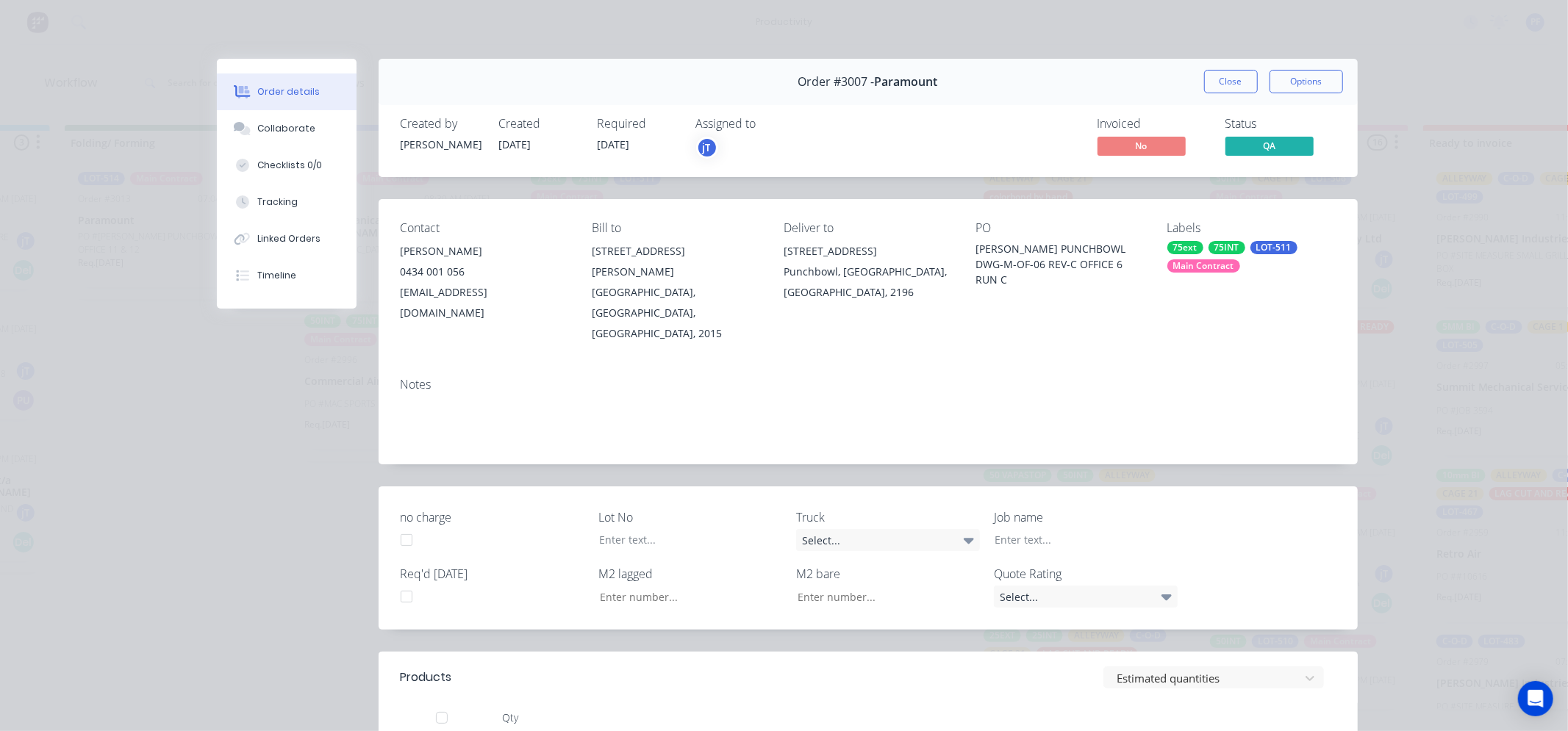
click at [1254, 241] on div "LOT-511" at bounding box center [1273, 248] width 47 height 14
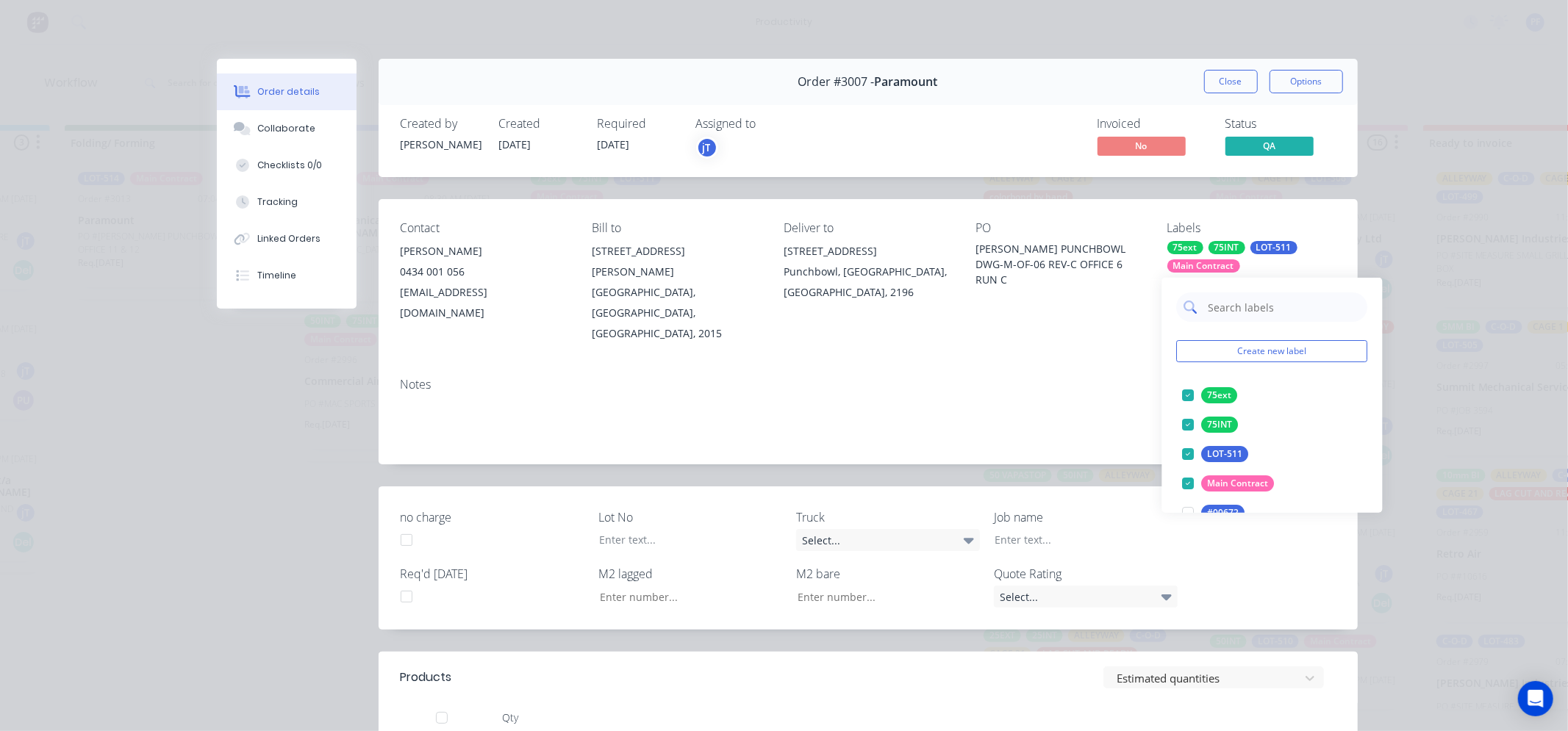
drag, startPoint x: 1258, startPoint y: 241, endPoint x: 1269, endPoint y: 311, distance: 70.9
click at [1269, 311] on input "text" at bounding box center [1283, 307] width 153 height 30
type input "OUTSIDE QA"
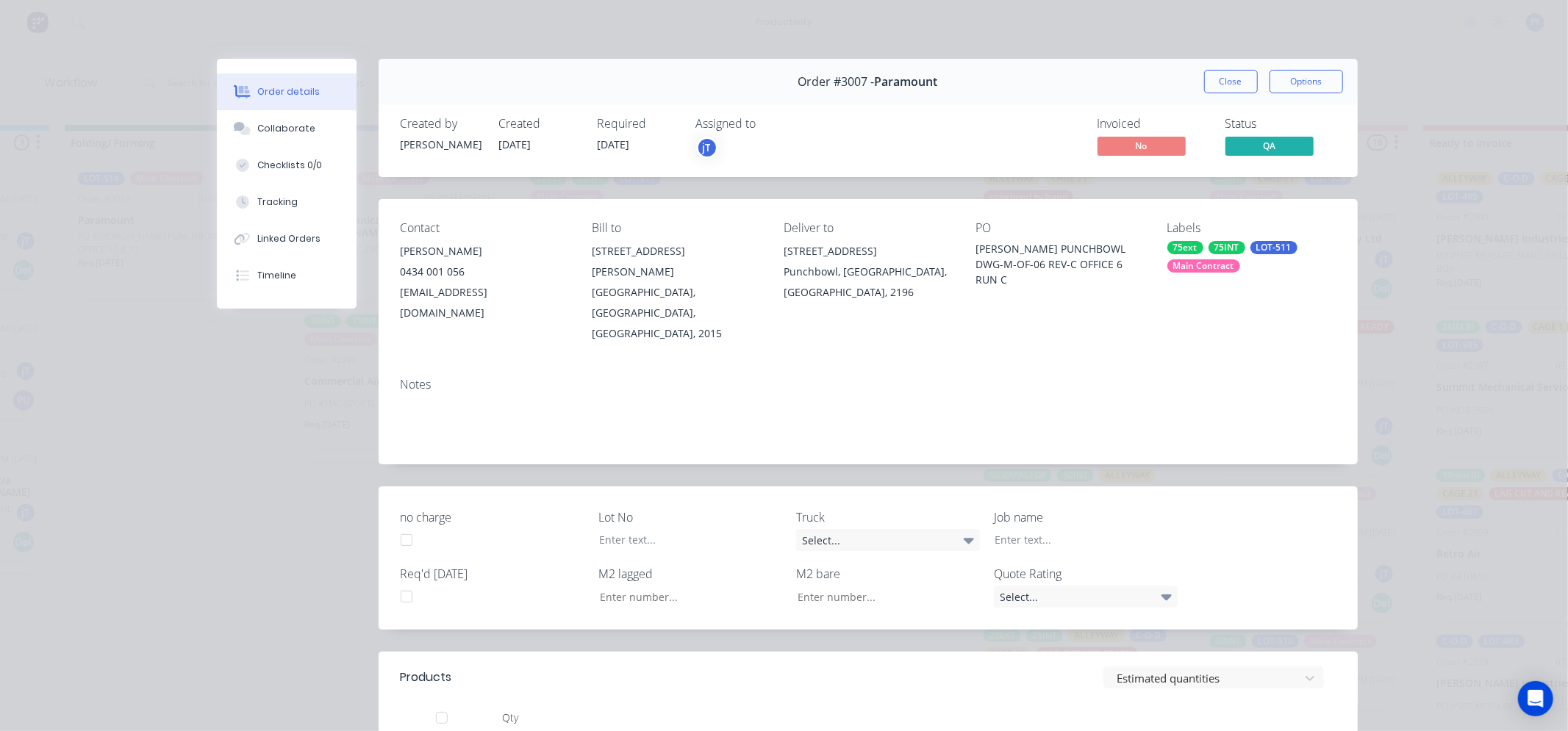
drag, startPoint x: 1046, startPoint y: 348, endPoint x: 1214, endPoint y: 237, distance: 201.4
click at [1060, 377] on div "Notes" at bounding box center [868, 384] width 935 height 14
click at [1232, 267] on div "Main Contract" at bounding box center [1203, 266] width 73 height 14
click at [1232, 397] on div "OUTSIDE QA" at bounding box center [1234, 395] width 64 height 16
click at [1098, 366] on div "Notes" at bounding box center [868, 416] width 979 height 98
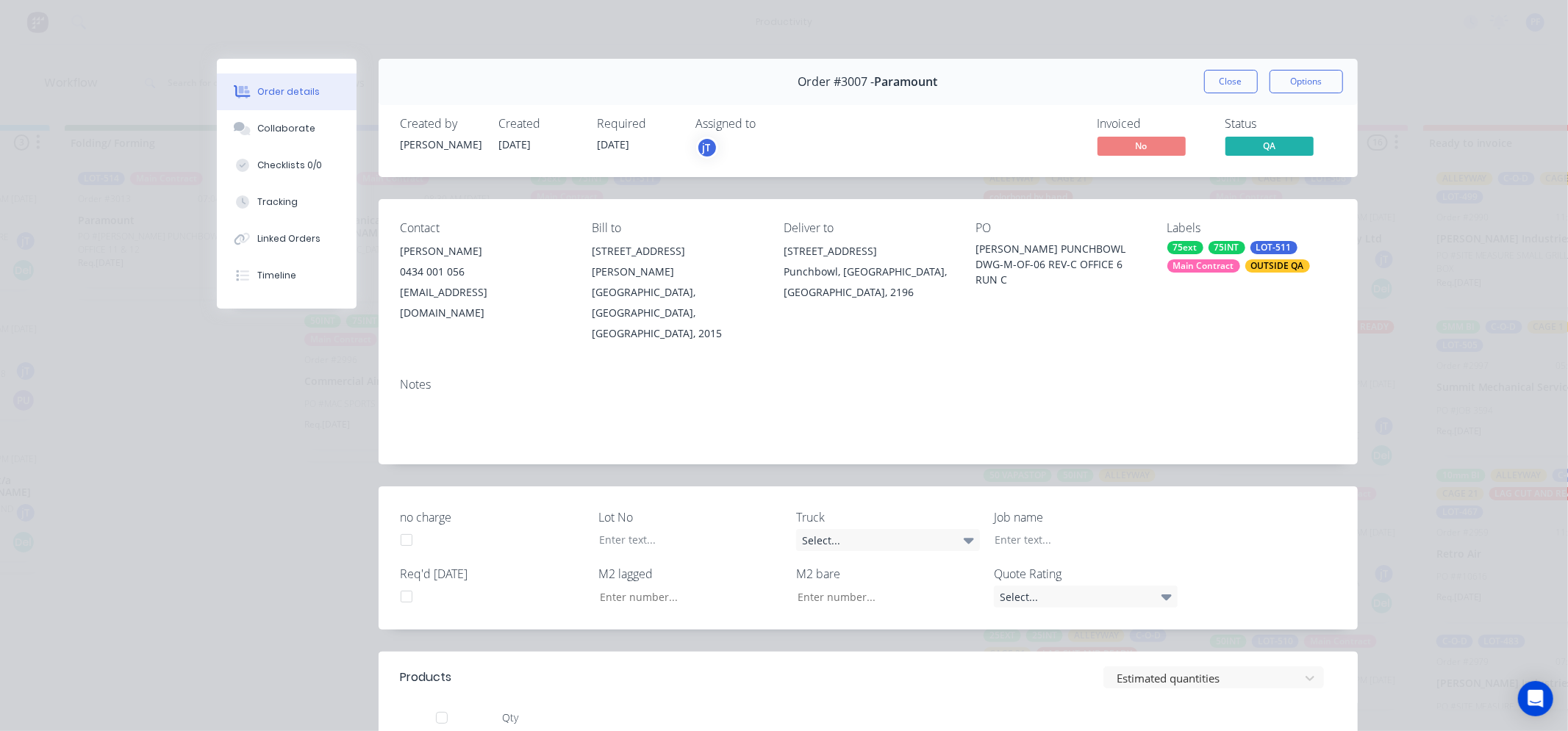
click at [1217, 86] on button "Close" at bounding box center [1230, 81] width 53 height 24
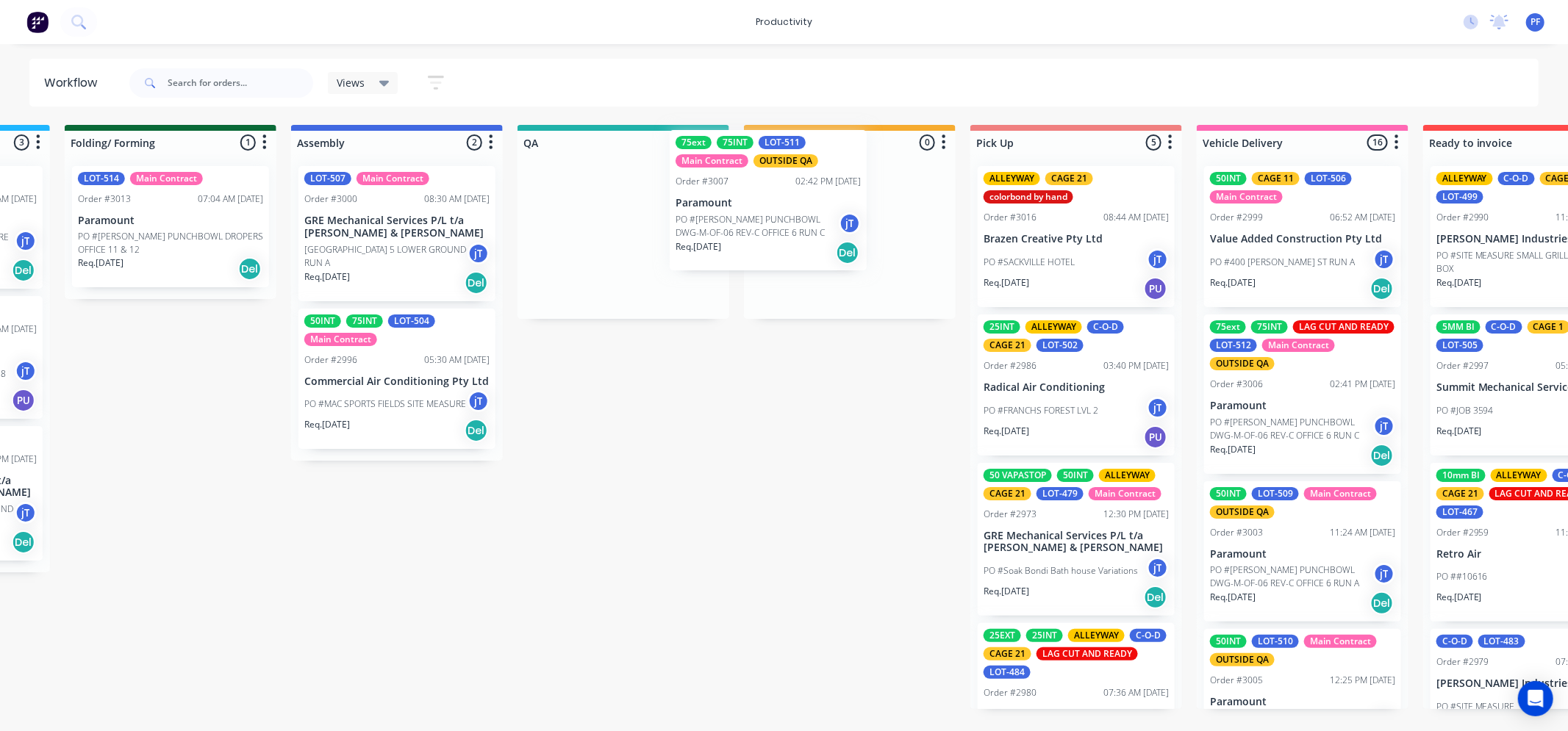
drag, startPoint x: 574, startPoint y: 301, endPoint x: 744, endPoint y: 261, distance: 174.6
click at [744, 261] on div "Submitted 39 Order #240 10:47 AM [DATE] Retro Air PO #Freshwater Apts PO Req. […" at bounding box center [555, 416] width 2877 height 584
